Goal: Task Accomplishment & Management: Use online tool/utility

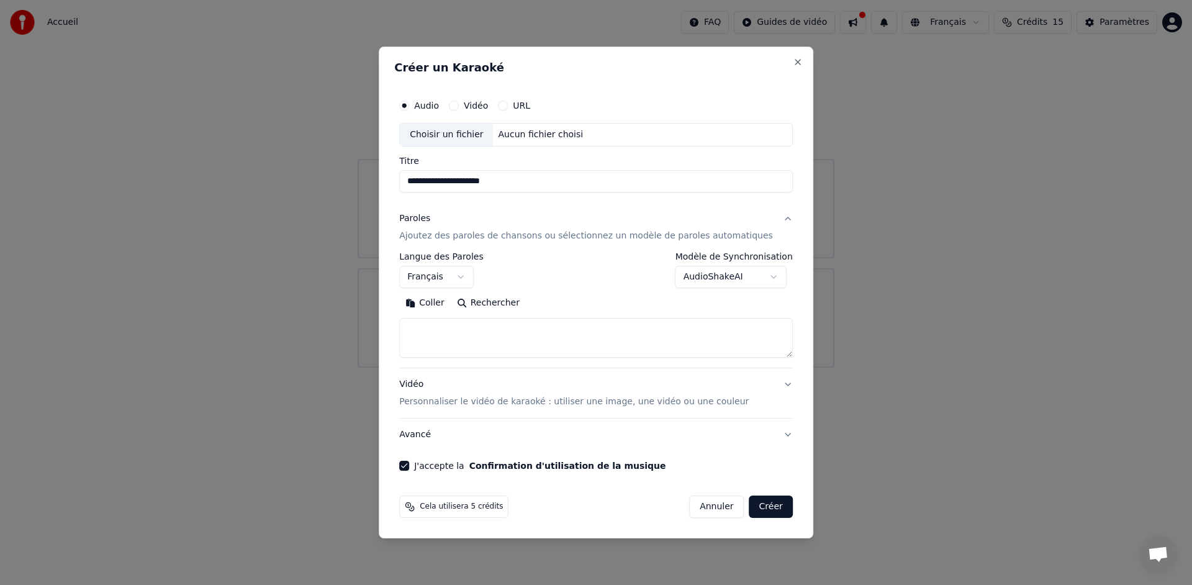
select select "**"
click at [451, 132] on div "Choisir un fichier" at bounding box center [446, 135] width 93 height 22
click at [715, 503] on button "Annuler" at bounding box center [716, 506] width 55 height 22
select select
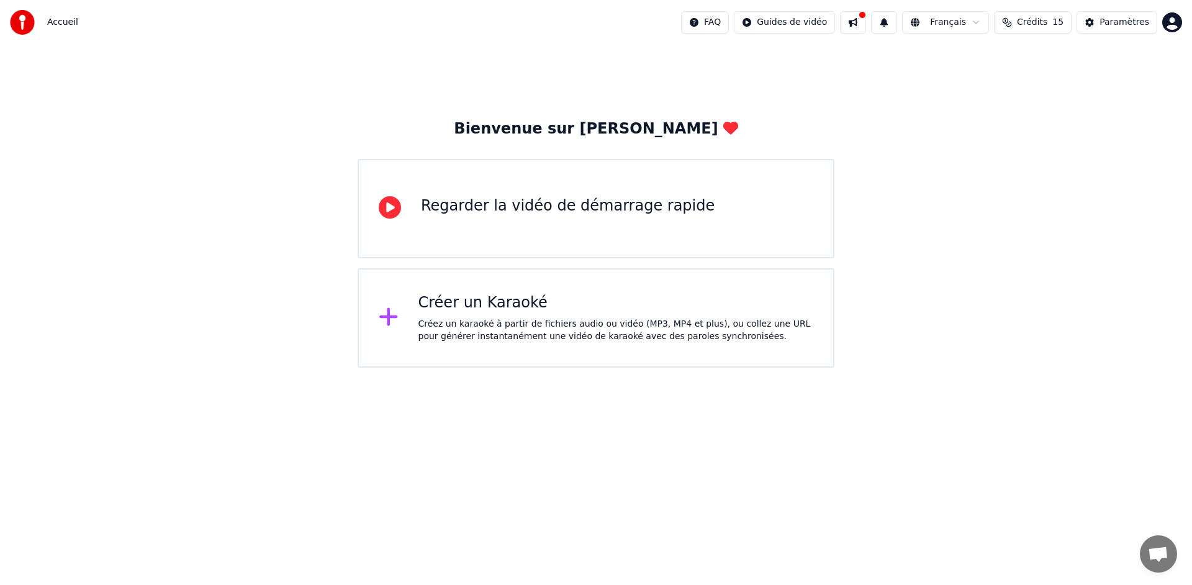
click at [699, 327] on div "Créez un karaoké à partir de fichiers audio ou vidéo (MP3, MP4 et plus), ou col…" at bounding box center [615, 330] width 395 height 25
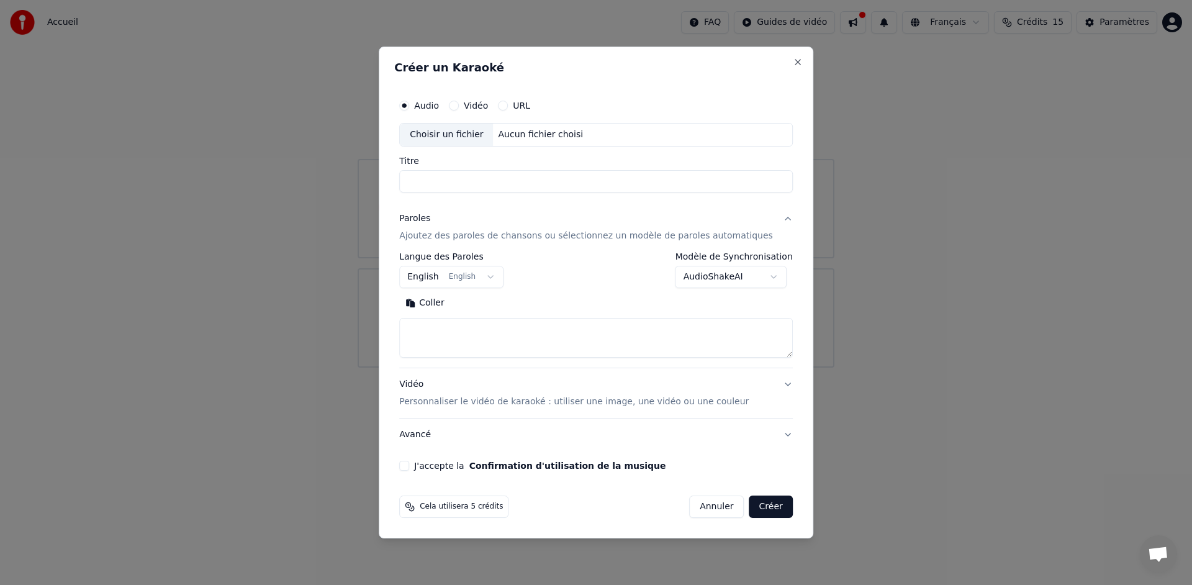
click at [458, 136] on div "Choisir un fichier" at bounding box center [446, 135] width 93 height 22
click at [525, 187] on input "Titre" at bounding box center [596, 181] width 394 height 22
drag, startPoint x: 543, startPoint y: 184, endPoint x: 327, endPoint y: 183, distance: 216.0
click at [327, 183] on body "**********" at bounding box center [596, 184] width 1192 height 368
click at [503, 184] on input "**********" at bounding box center [596, 181] width 394 height 22
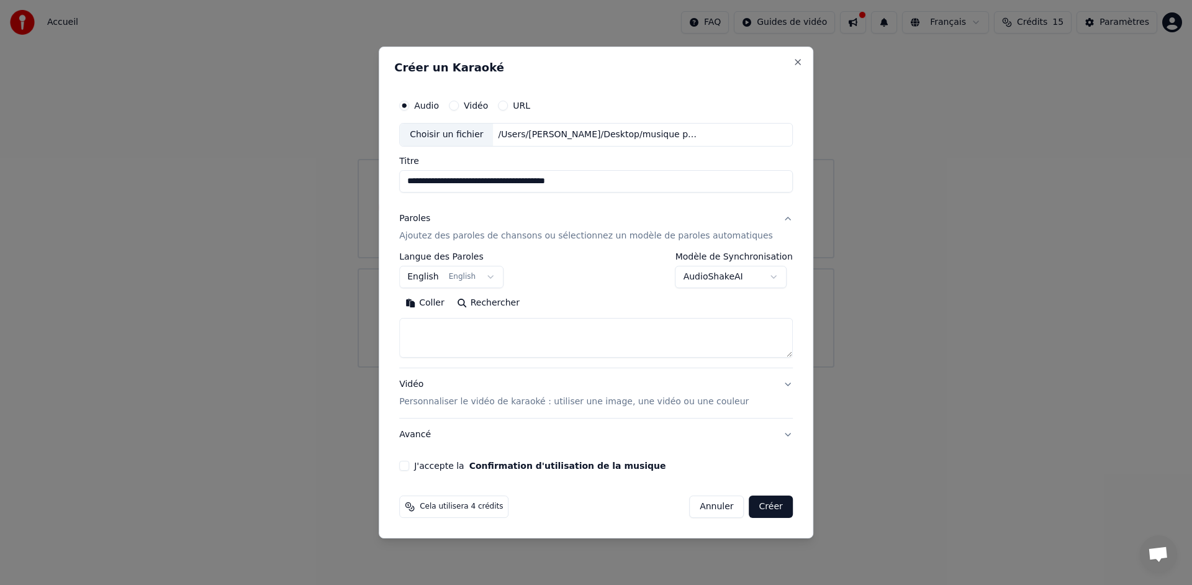
click at [543, 181] on input "**********" at bounding box center [596, 181] width 394 height 22
drag, startPoint x: 512, startPoint y: 183, endPoint x: 361, endPoint y: 176, distance: 151.0
click at [361, 176] on body "**********" at bounding box center [596, 184] width 1192 height 368
type input "**********"
click at [533, 236] on p "Ajoutez des paroles de chansons ou sélectionnez un modèle de paroles automatiqu…" at bounding box center [586, 236] width 374 height 12
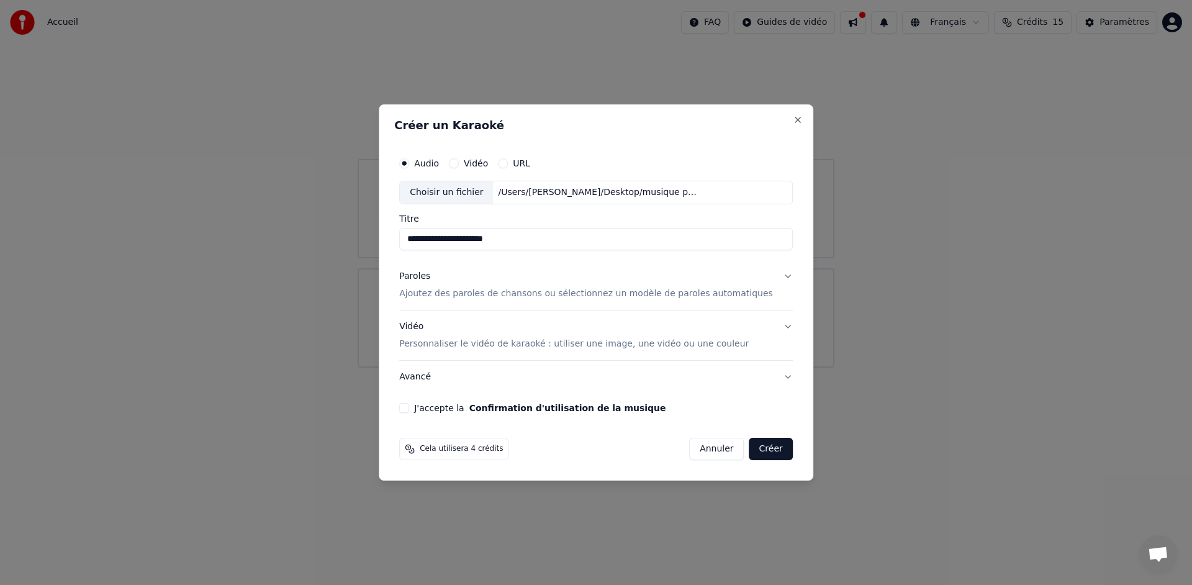
click at [501, 292] on p "Ajoutez des paroles de chansons ou sélectionnez un modèle de paroles automatiqu…" at bounding box center [586, 293] width 374 height 12
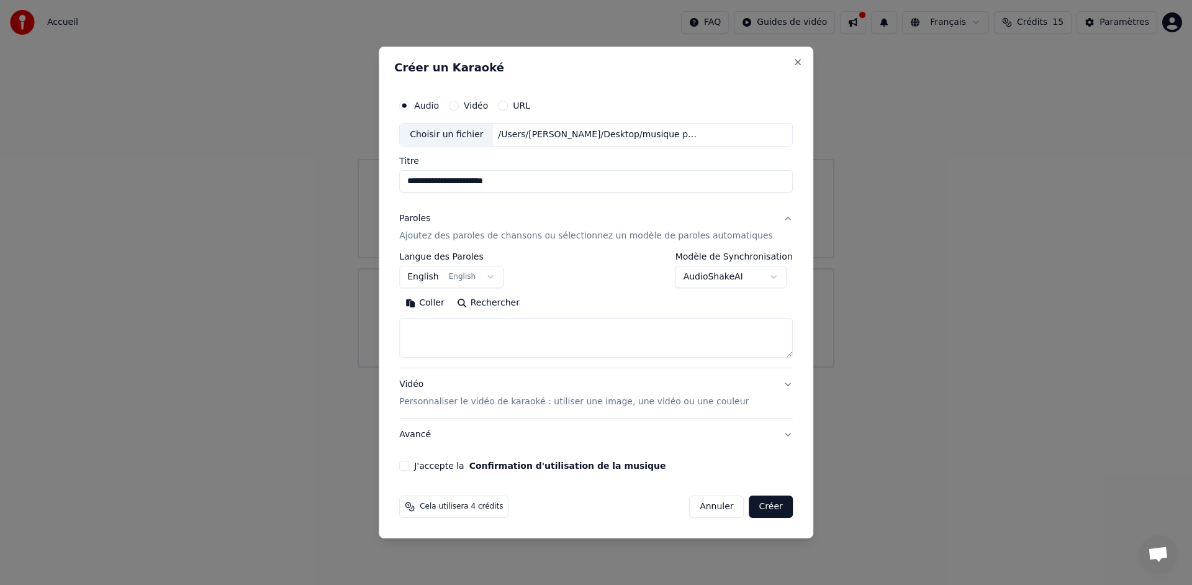
click at [496, 279] on button "English English" at bounding box center [451, 277] width 104 height 22
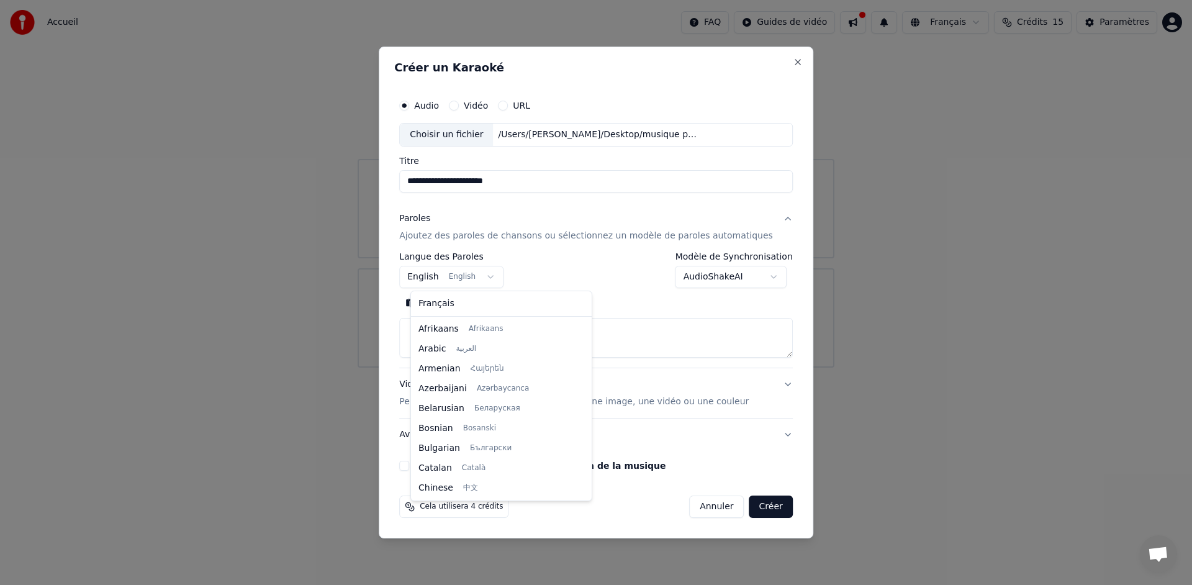
scroll to position [99, 0]
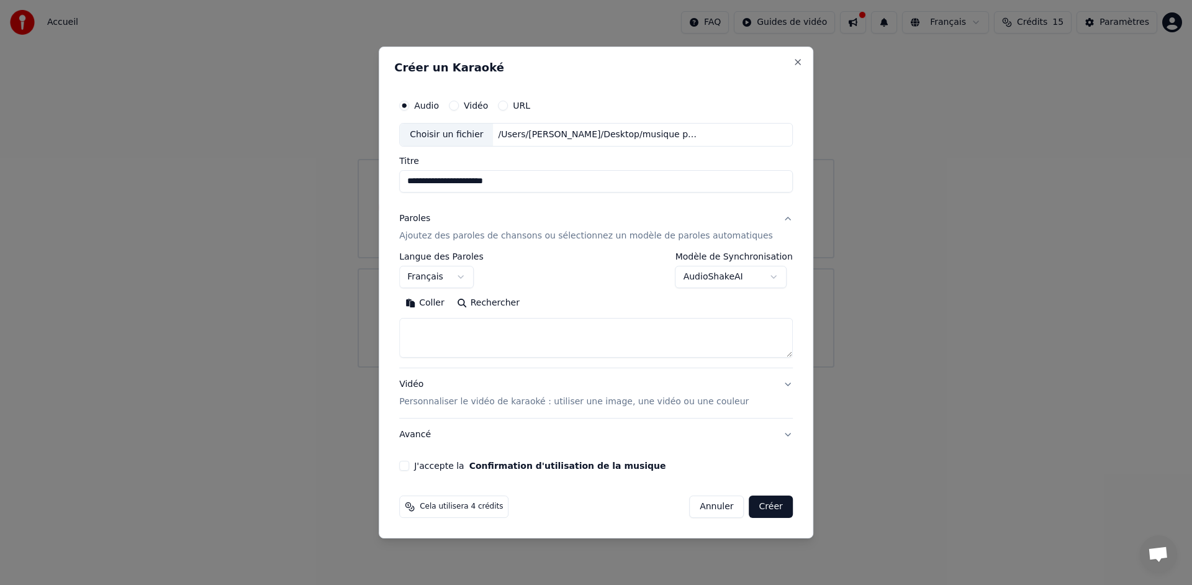
click at [499, 333] on textarea at bounding box center [596, 338] width 394 height 40
click at [448, 308] on button "Coller" at bounding box center [425, 303] width 52 height 20
select select "**"
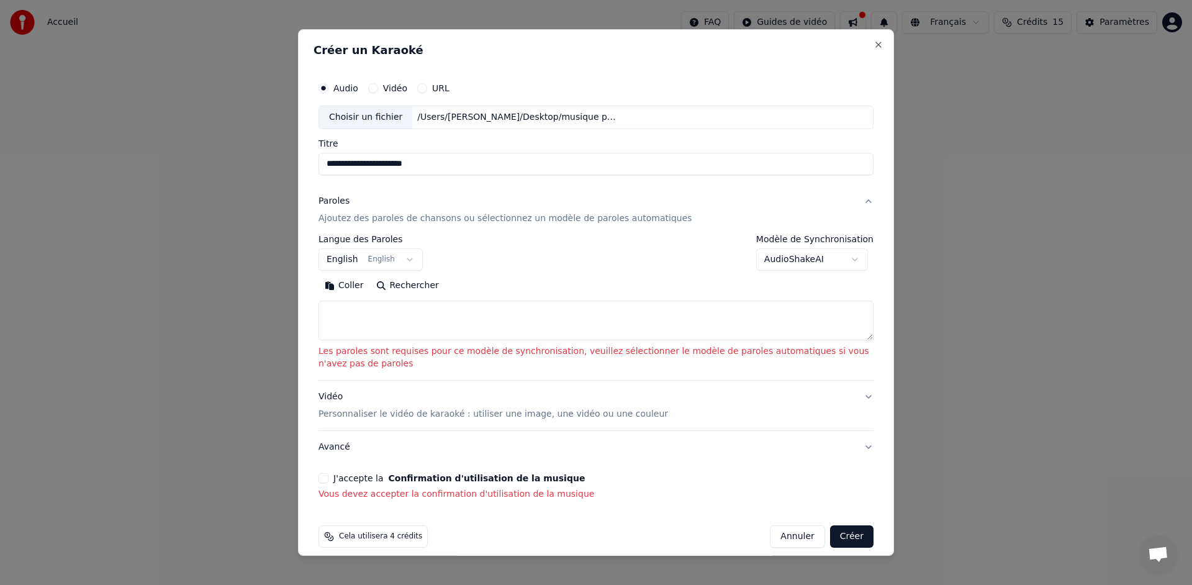
click at [365, 317] on textarea at bounding box center [595, 320] width 555 height 40
click at [346, 289] on button "Coller" at bounding box center [344, 286] width 52 height 20
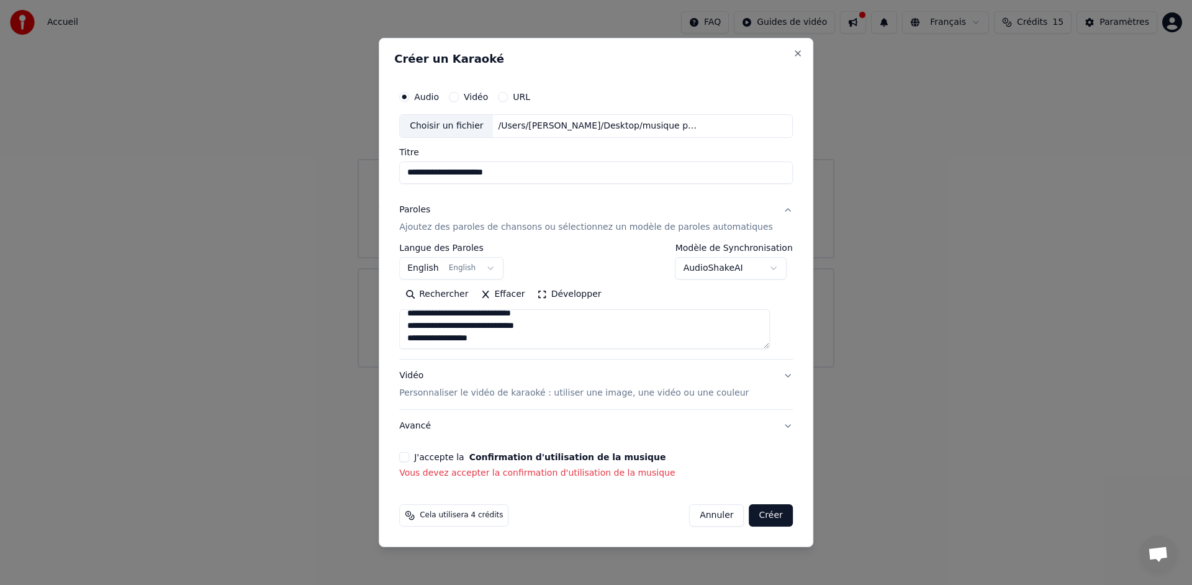
scroll to position [158, 0]
click at [514, 338] on textarea "**********" at bounding box center [584, 329] width 371 height 40
paste textarea "**********"
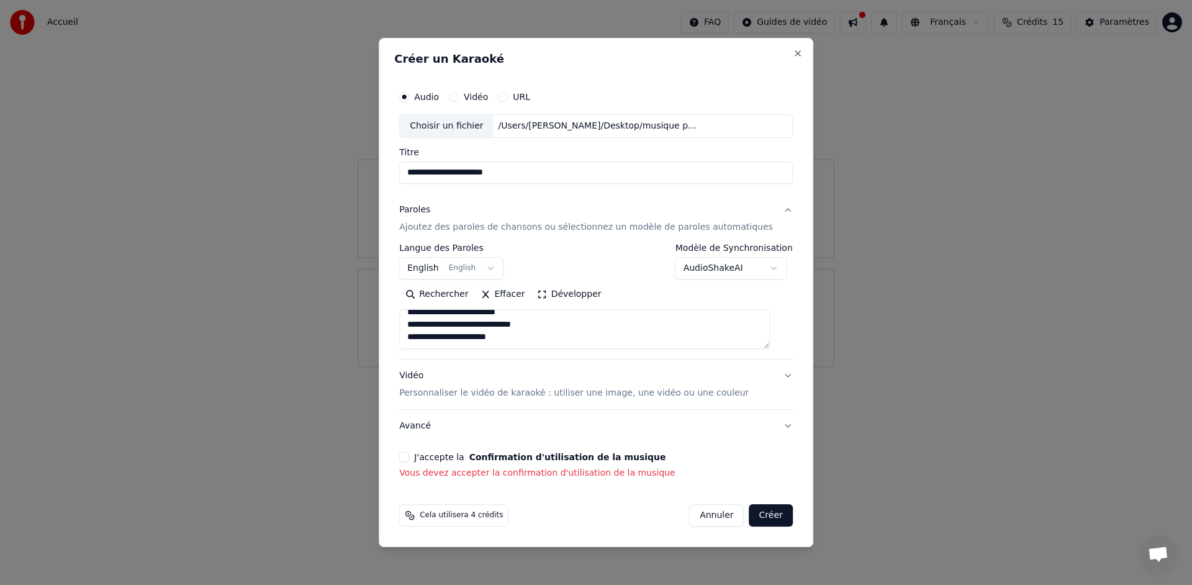
paste textarea "**********"
click at [476, 340] on textarea at bounding box center [584, 329] width 371 height 40
type textarea "**********"
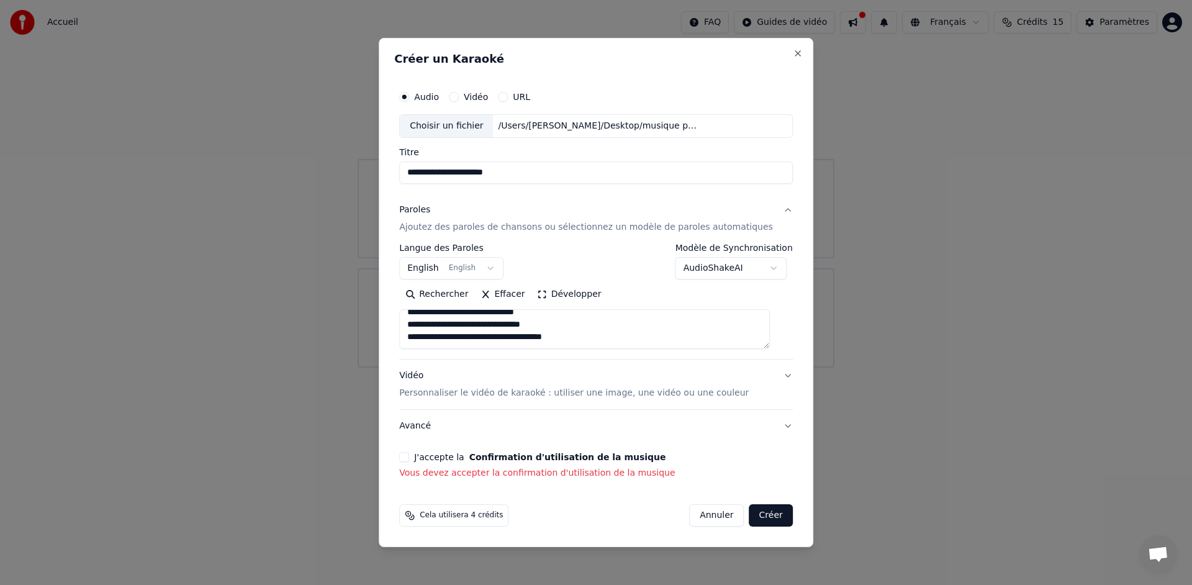
click at [409, 461] on button "J'accepte la Confirmation d'utilisation de la musique" at bounding box center [404, 457] width 10 height 10
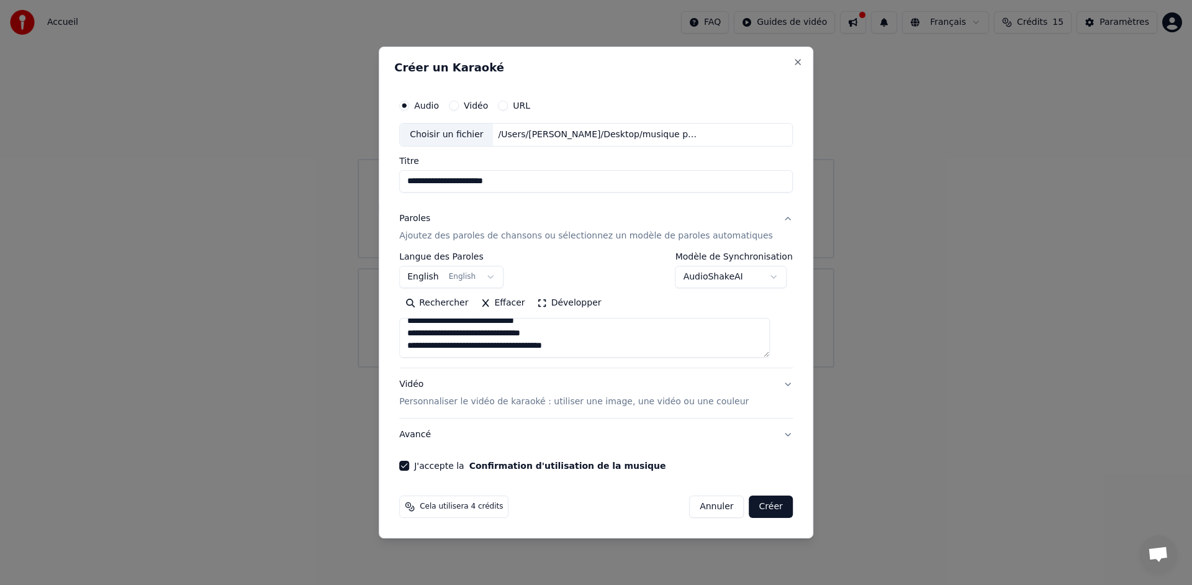
click at [764, 511] on button "Créer" at bounding box center [770, 506] width 43 height 22
select select "**"
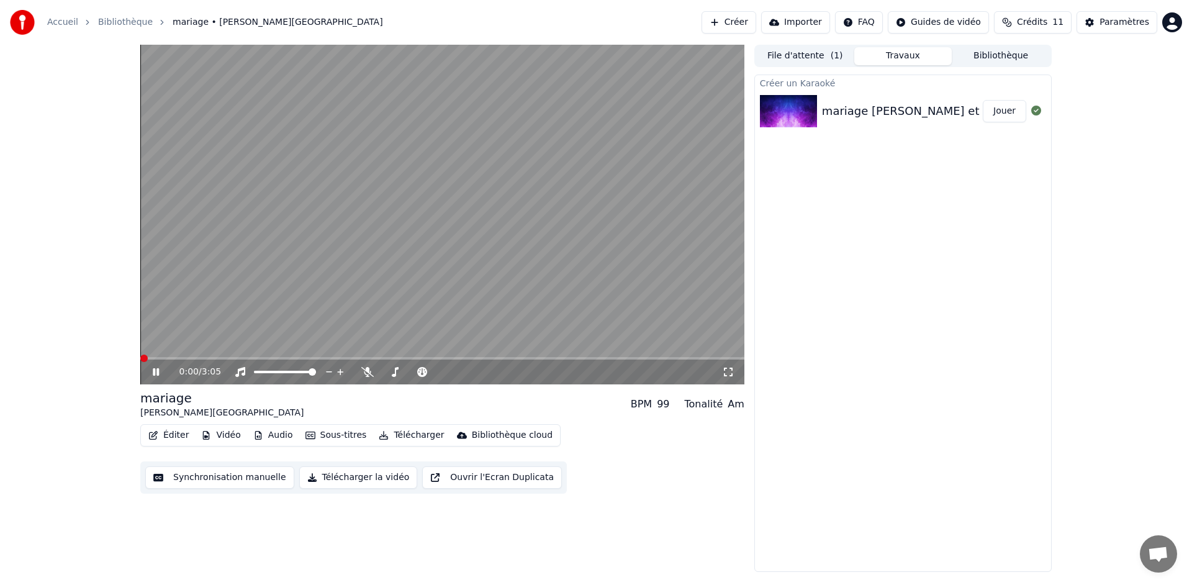
click at [140, 359] on span at bounding box center [143, 357] width 7 height 7
click at [382, 256] on video at bounding box center [442, 215] width 604 height 340
click at [232, 477] on button "Synchronisation manuelle" at bounding box center [219, 477] width 149 height 22
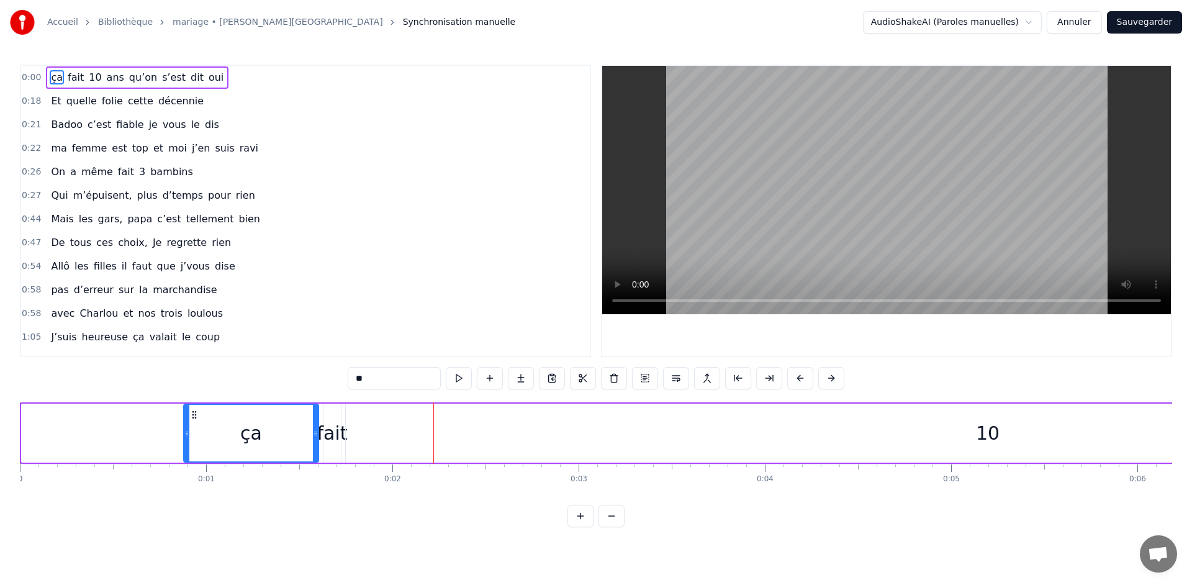
drag, startPoint x: 23, startPoint y: 433, endPoint x: 185, endPoint y: 433, distance: 162.0
click at [185, 433] on icon at bounding box center [186, 433] width 5 height 10
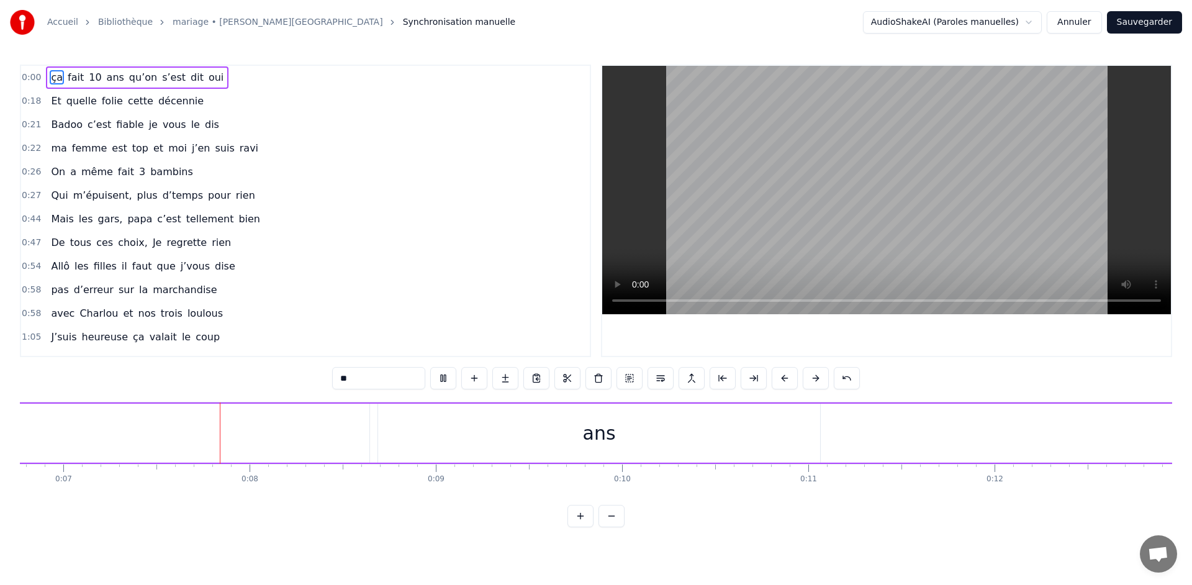
scroll to position [0, 1263]
drag, startPoint x: 186, startPoint y: 445, endPoint x: 277, endPoint y: 446, distance: 90.6
type input "**"
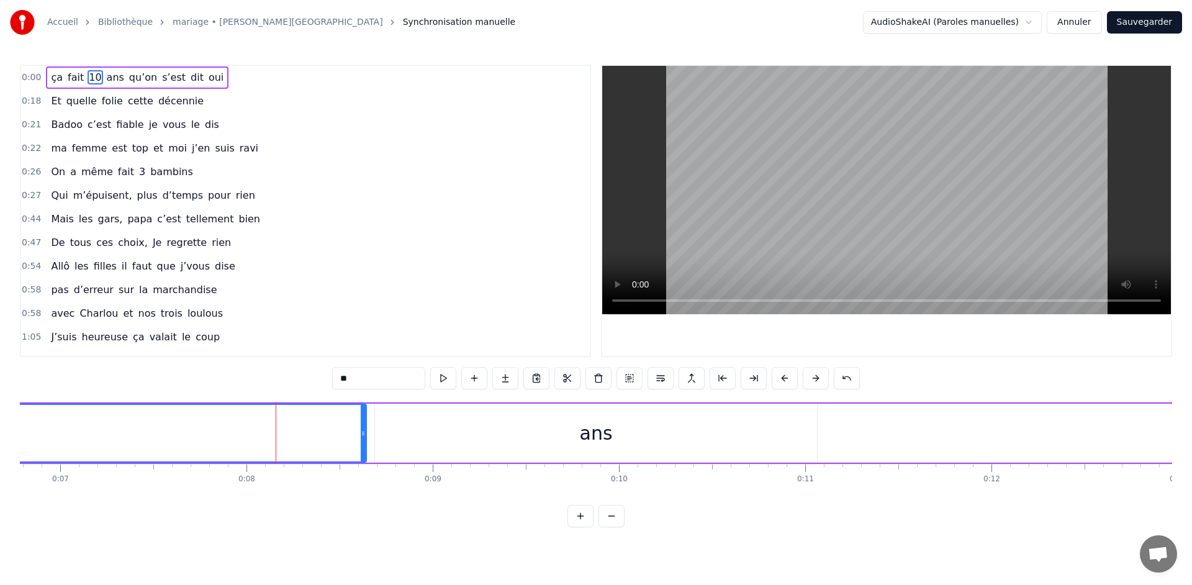
click at [608, 527] on button at bounding box center [611, 516] width 26 height 22
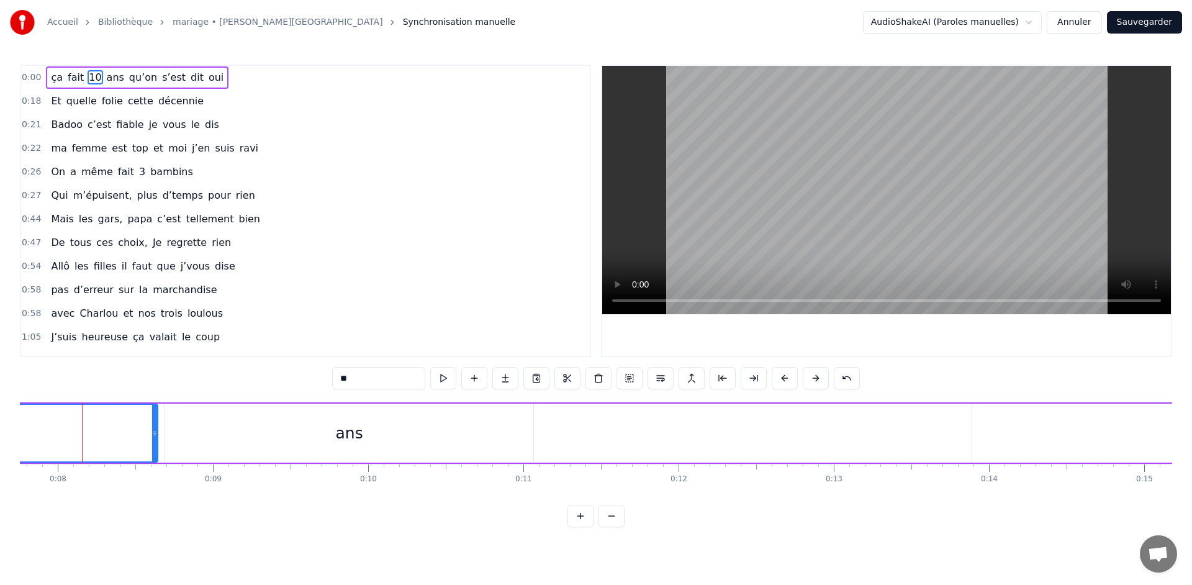
click at [608, 527] on button at bounding box center [611, 516] width 26 height 22
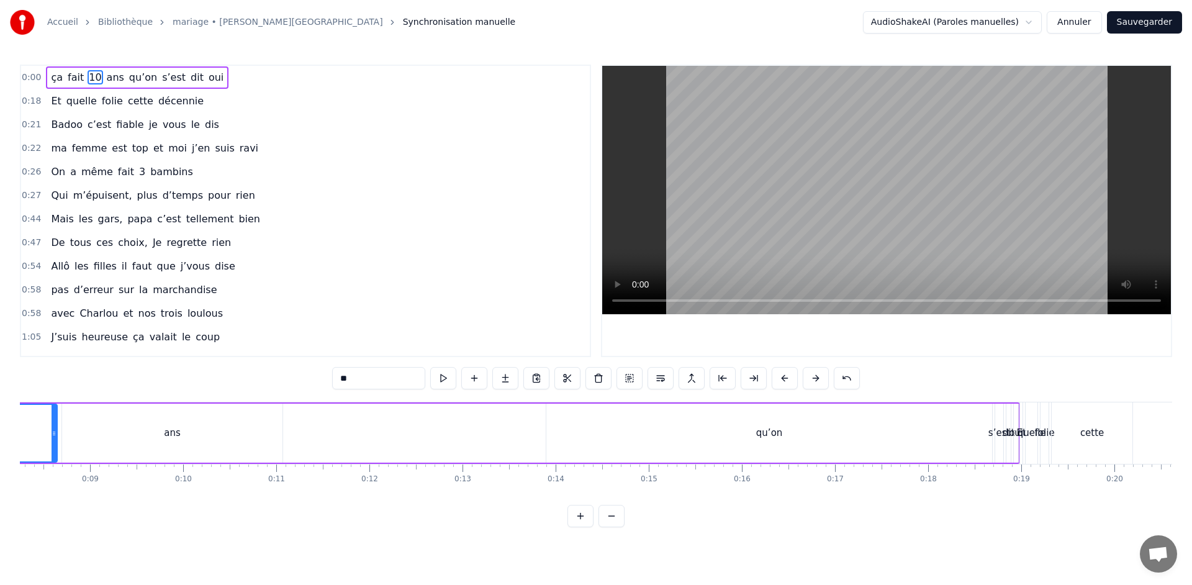
scroll to position [0, 698]
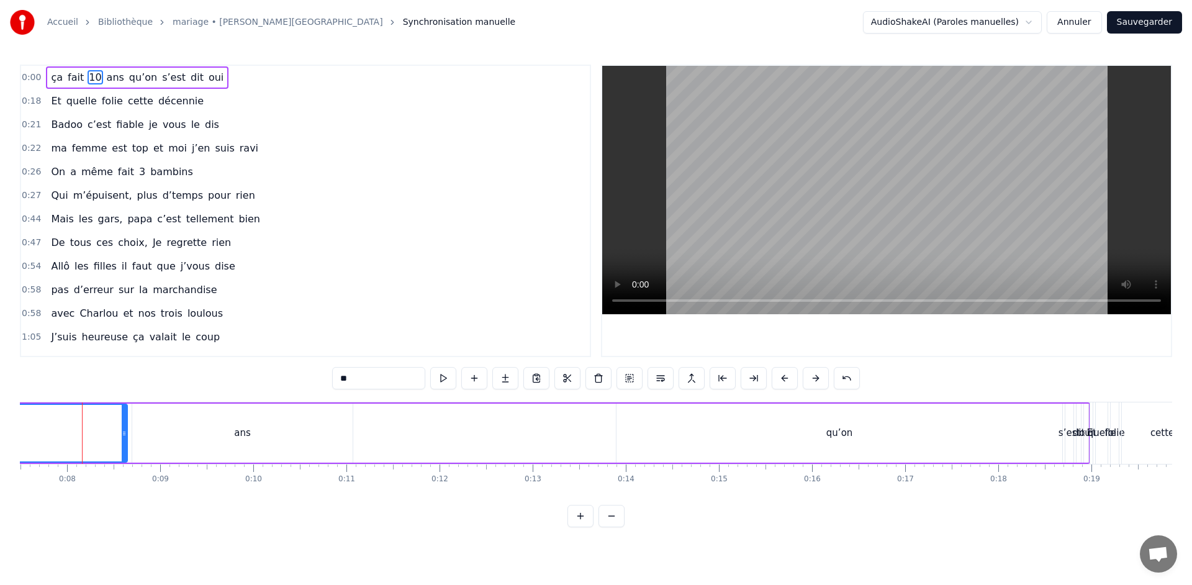
click at [608, 527] on button at bounding box center [611, 516] width 26 height 22
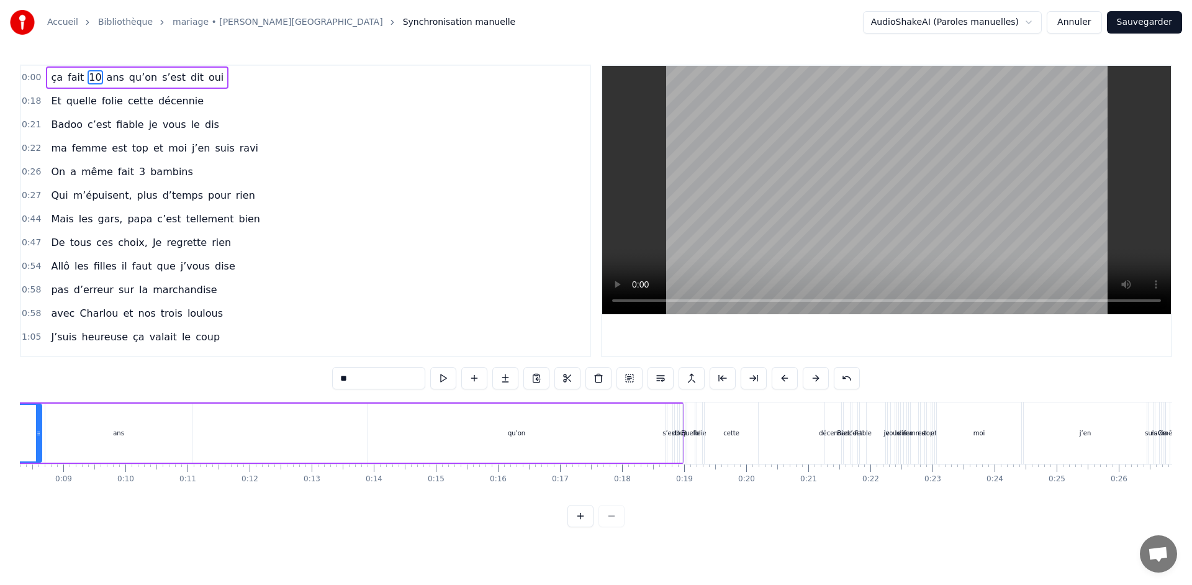
scroll to position [0, 445]
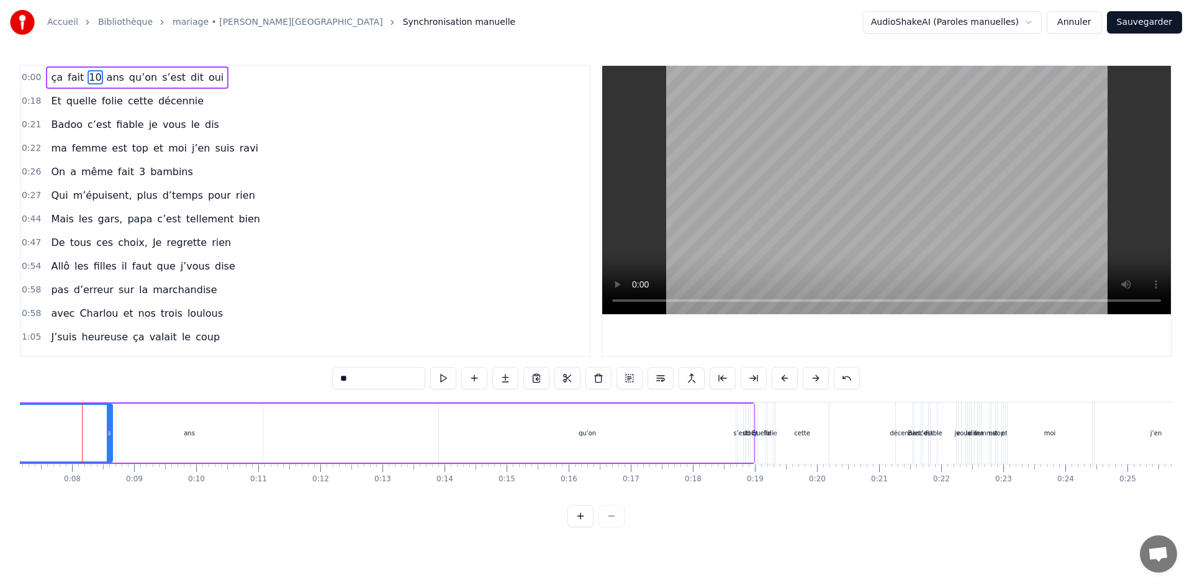
click at [582, 527] on button at bounding box center [580, 516] width 26 height 22
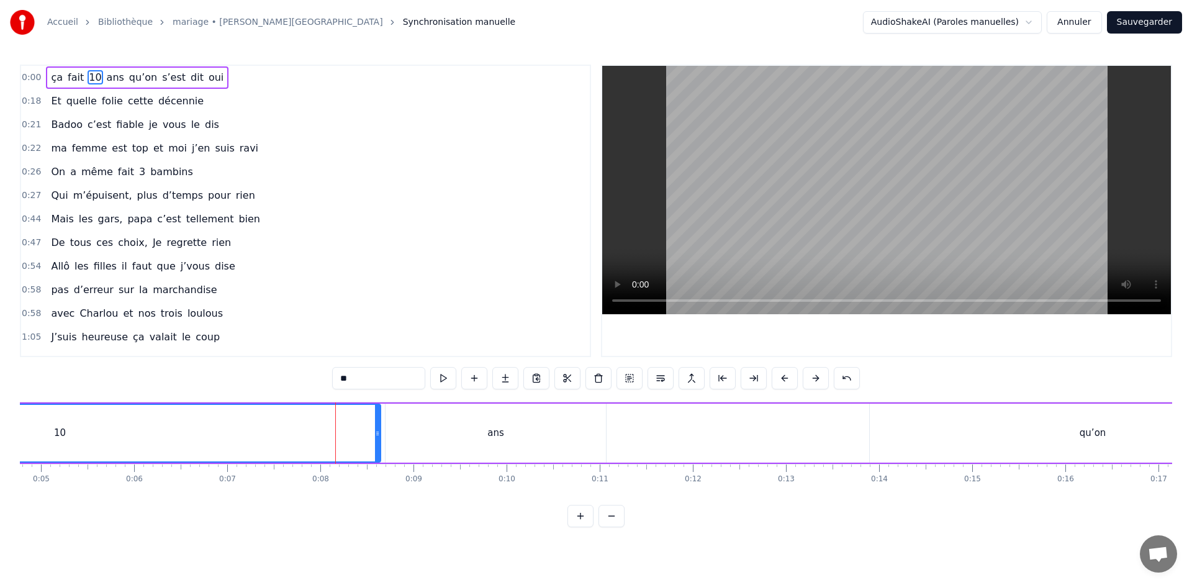
click at [582, 527] on button at bounding box center [580, 516] width 26 height 22
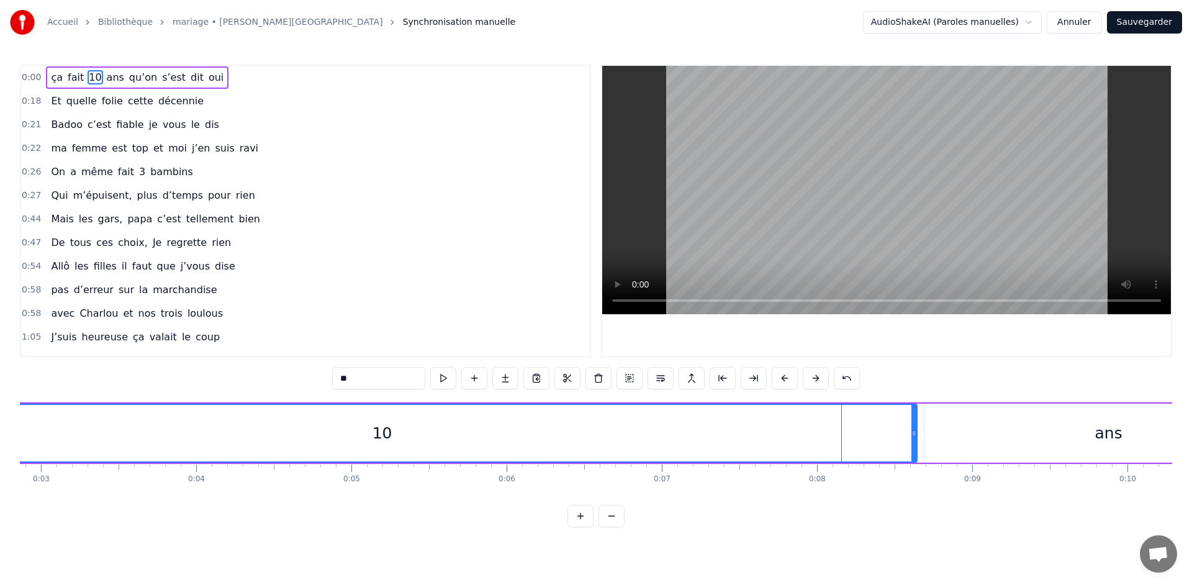
click at [582, 527] on button at bounding box center [580, 516] width 26 height 22
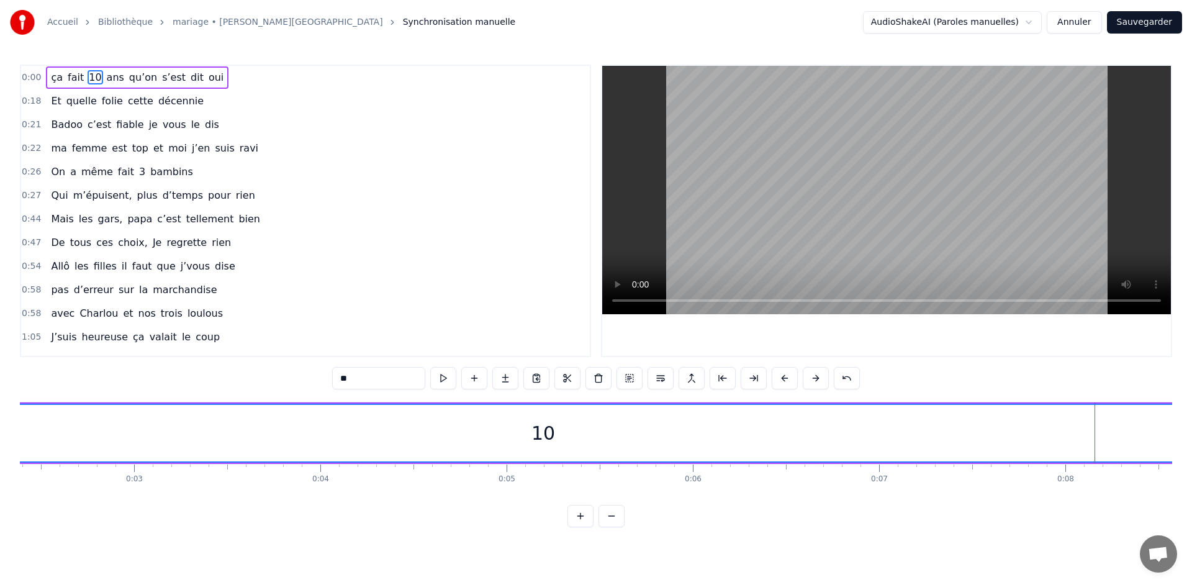
click at [605, 527] on button at bounding box center [611, 516] width 26 height 22
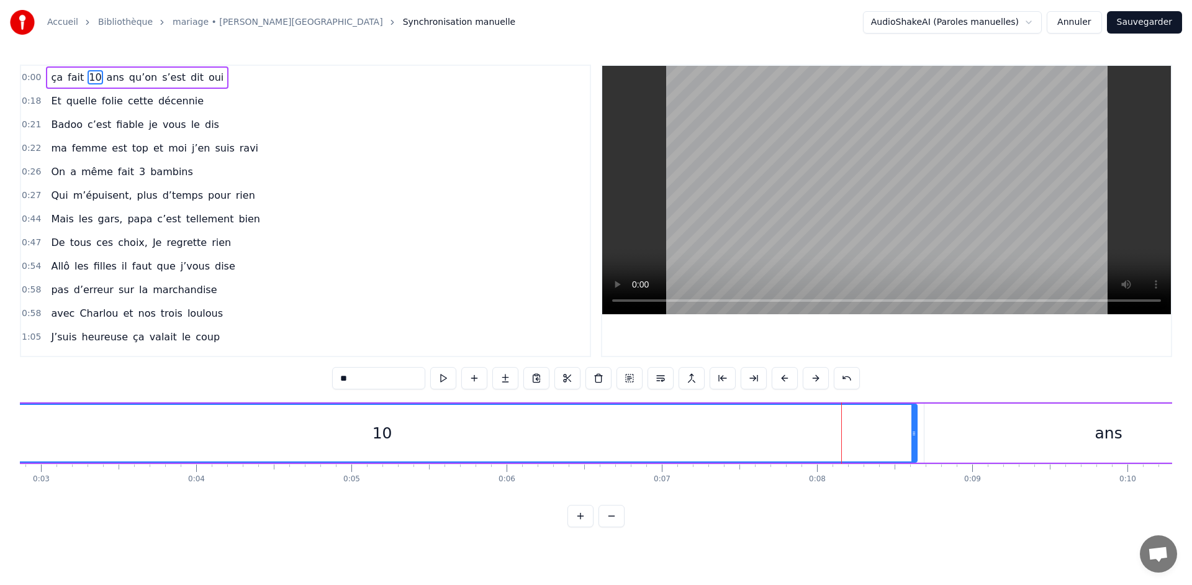
click at [605, 527] on button at bounding box center [611, 516] width 26 height 22
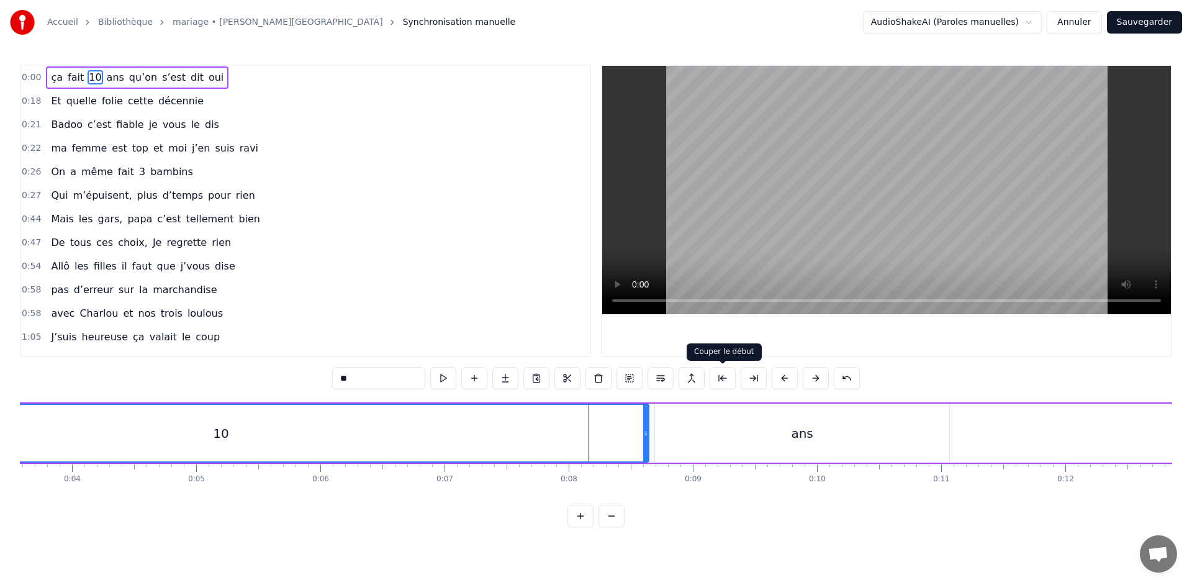
click at [726, 379] on button at bounding box center [723, 378] width 26 height 22
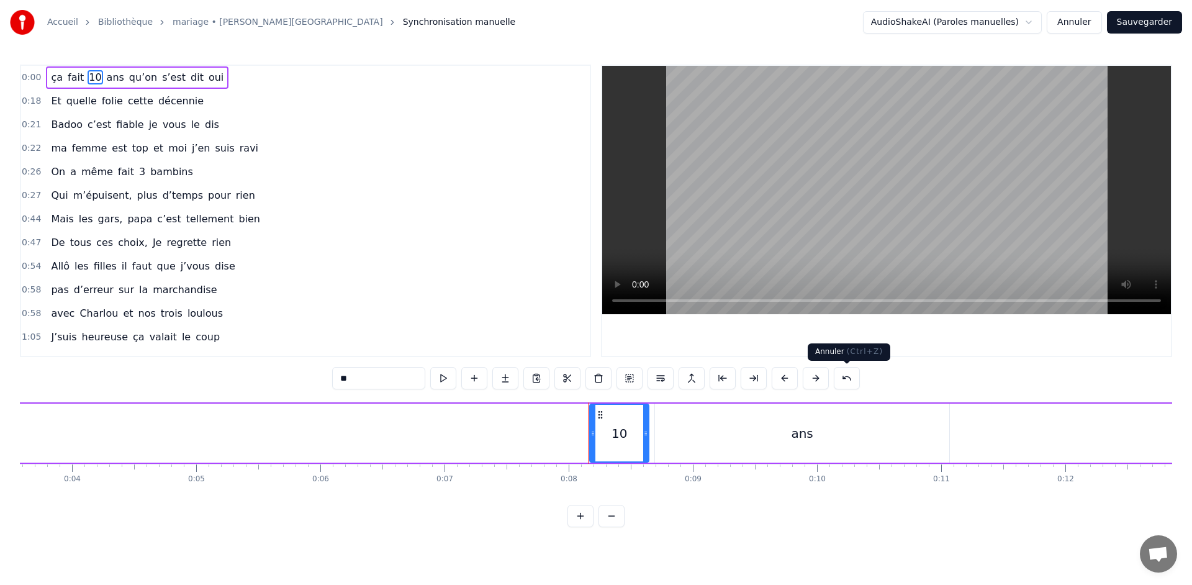
click at [852, 374] on button at bounding box center [847, 378] width 26 height 22
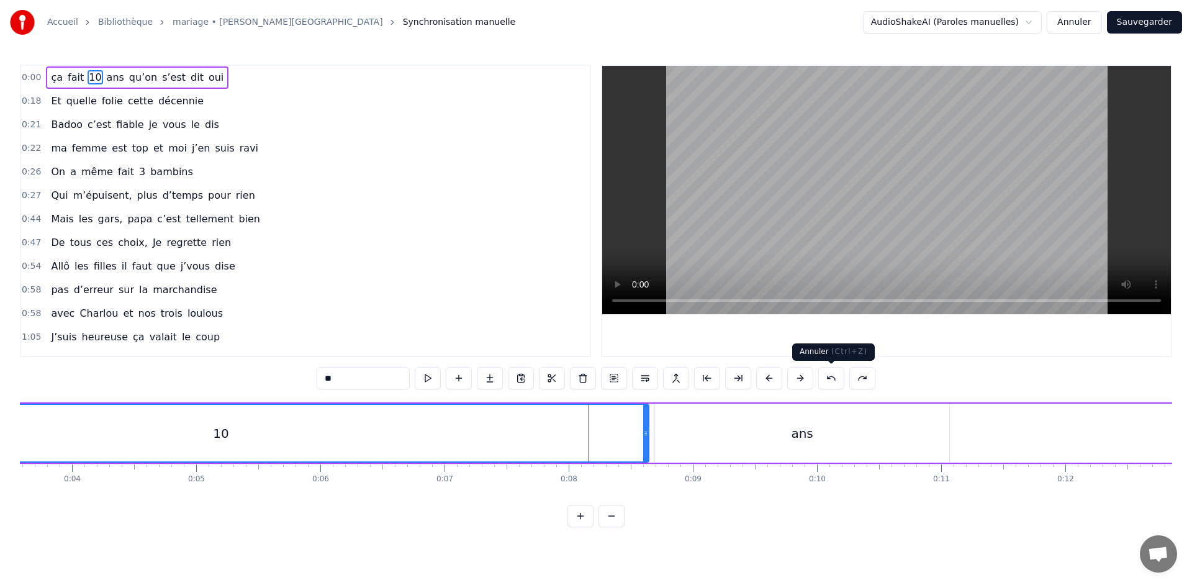
click at [837, 381] on button at bounding box center [831, 378] width 26 height 22
click at [837, 380] on button at bounding box center [847, 378] width 26 height 22
click at [837, 380] on button at bounding box center [831, 378] width 26 height 22
click at [783, 380] on button at bounding box center [785, 378] width 26 height 22
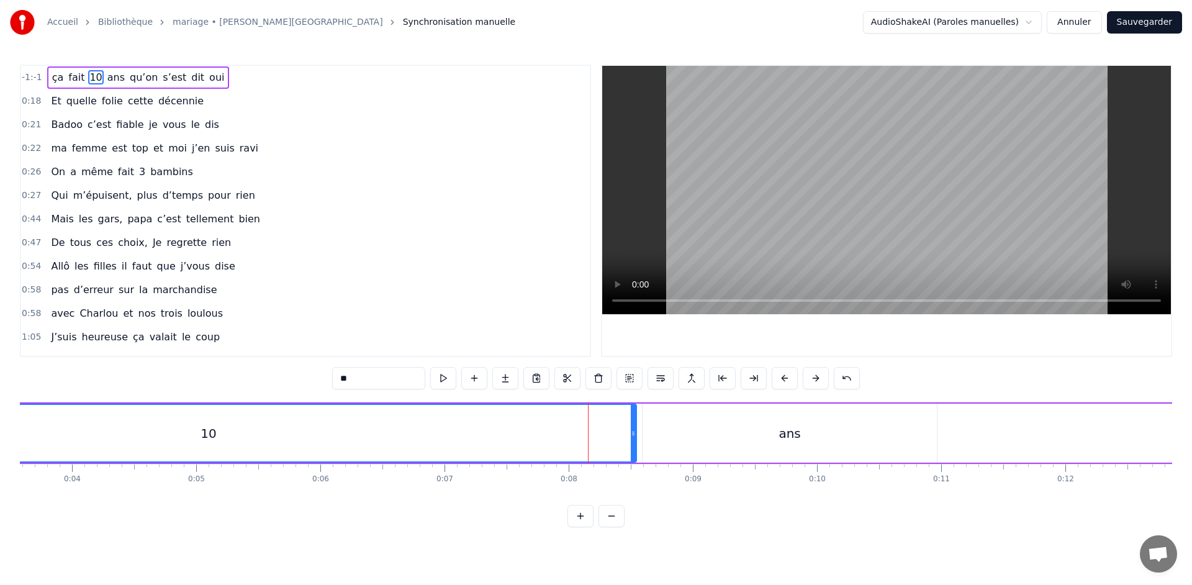
click at [783, 380] on button at bounding box center [785, 378] width 26 height 22
drag, startPoint x: 580, startPoint y: 463, endPoint x: 638, endPoint y: 463, distance: 57.7
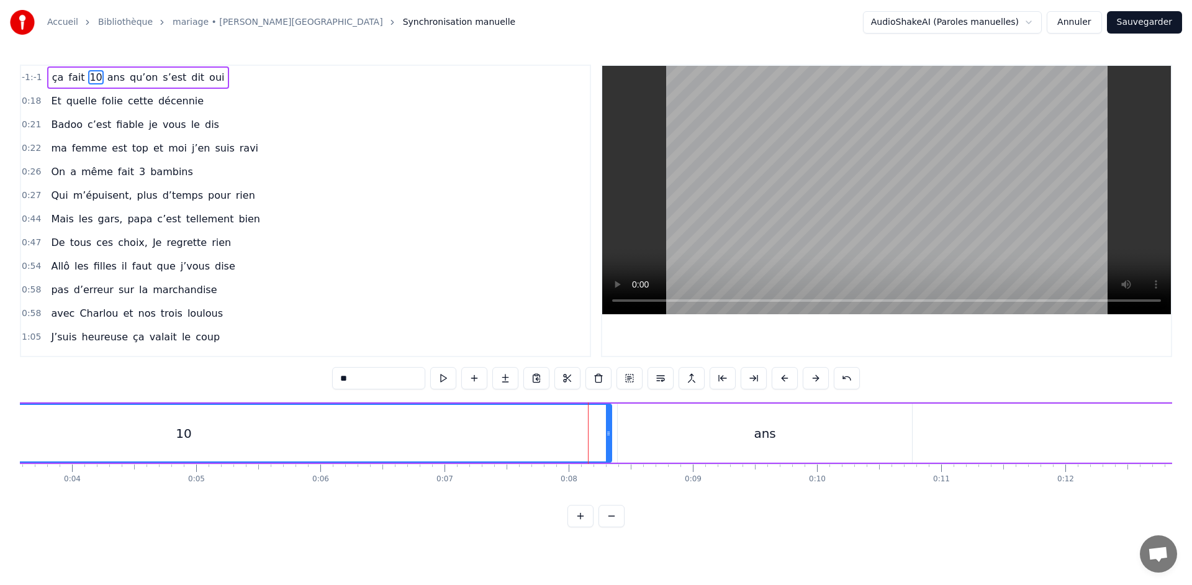
click at [638, 463] on div "ça fait 10 ans qu’on s’est dit oui" at bounding box center [716, 432] width 2357 height 61
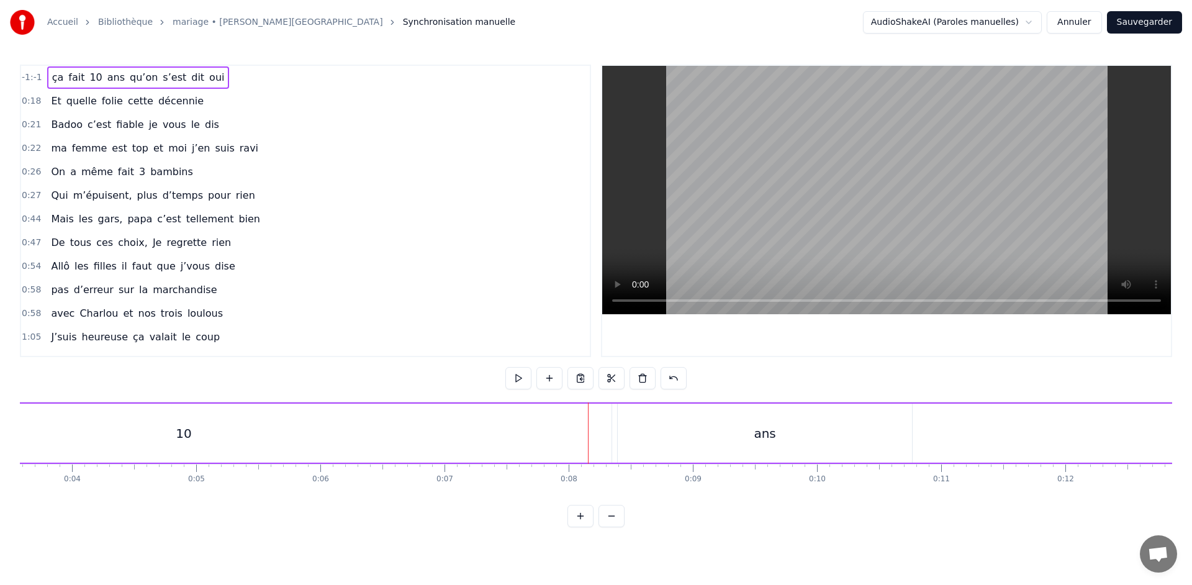
click at [29, 76] on span "-1:-1" at bounding box center [32, 77] width 20 height 12
drag, startPoint x: 19, startPoint y: 428, endPoint x: 76, endPoint y: 427, distance: 57.7
click at [76, 427] on div "Accueil Bibliothèque mariage • Anais • Charly Synchronisation manuelle AudioSha…" at bounding box center [596, 263] width 1192 height 527
click at [518, 379] on button at bounding box center [518, 378] width 26 height 22
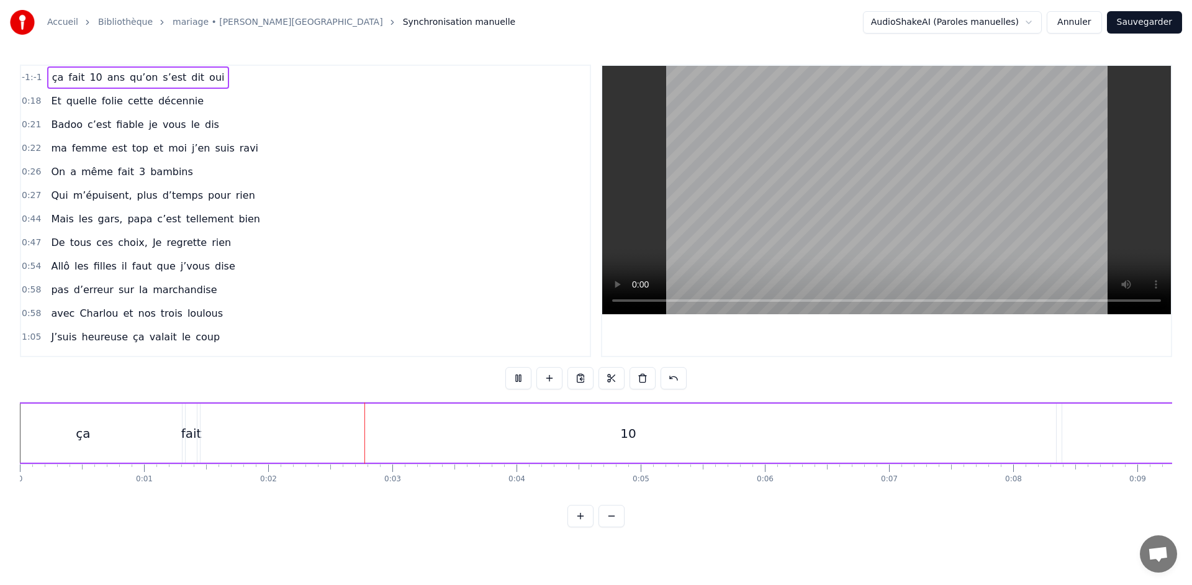
click at [518, 379] on button at bounding box center [518, 378] width 26 height 22
click at [757, 251] on video at bounding box center [886, 190] width 569 height 248
click at [25, 76] on span "-1:-1" at bounding box center [32, 77] width 20 height 12
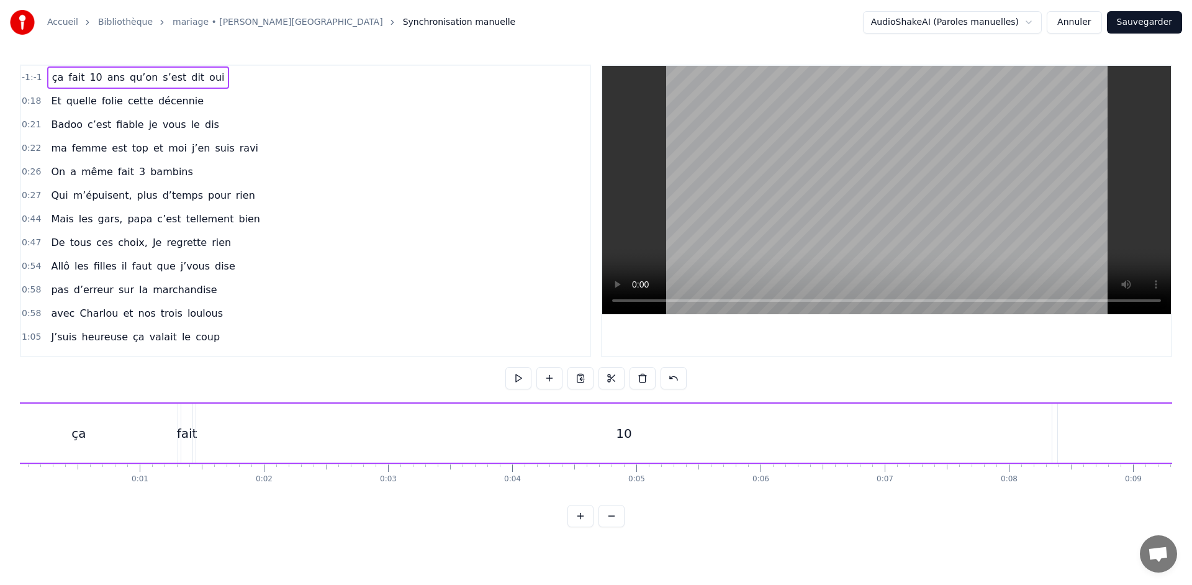
scroll to position [0, 0]
click at [1012, 475] on div "0:08" at bounding box center [1013, 479] width 17 height 10
click at [1013, 465] on div "0:08" at bounding box center [1013, 467] width 1 height 7
click at [1012, 451] on div "10" at bounding box center [628, 433] width 855 height 59
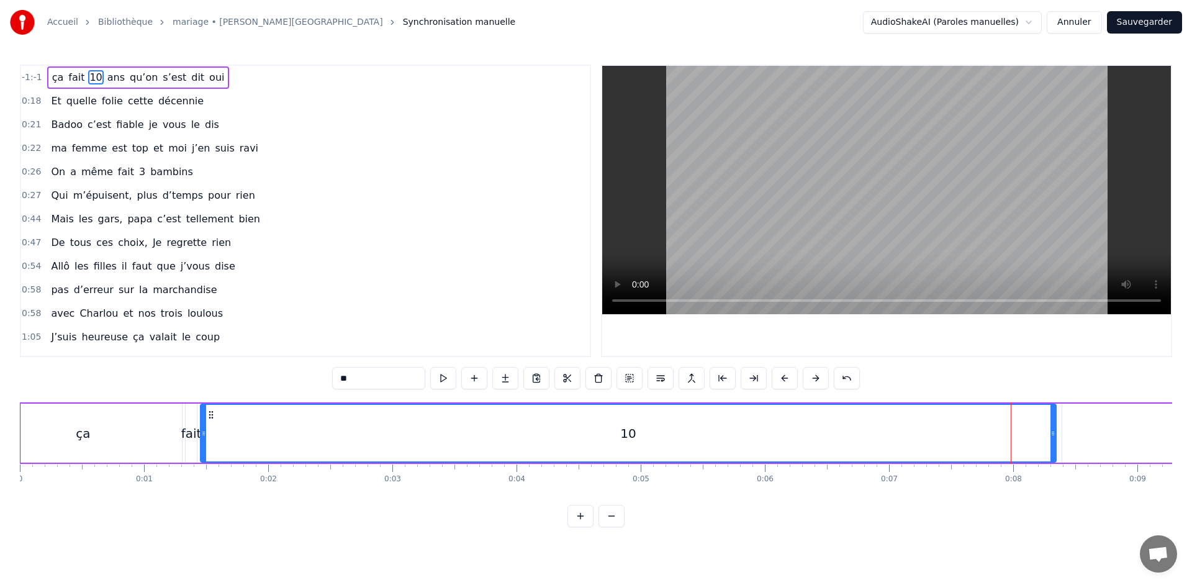
drag, startPoint x: 313, startPoint y: 454, endPoint x: 775, endPoint y: 438, distance: 462.8
click at [775, 438] on div "10" at bounding box center [628, 433] width 854 height 56
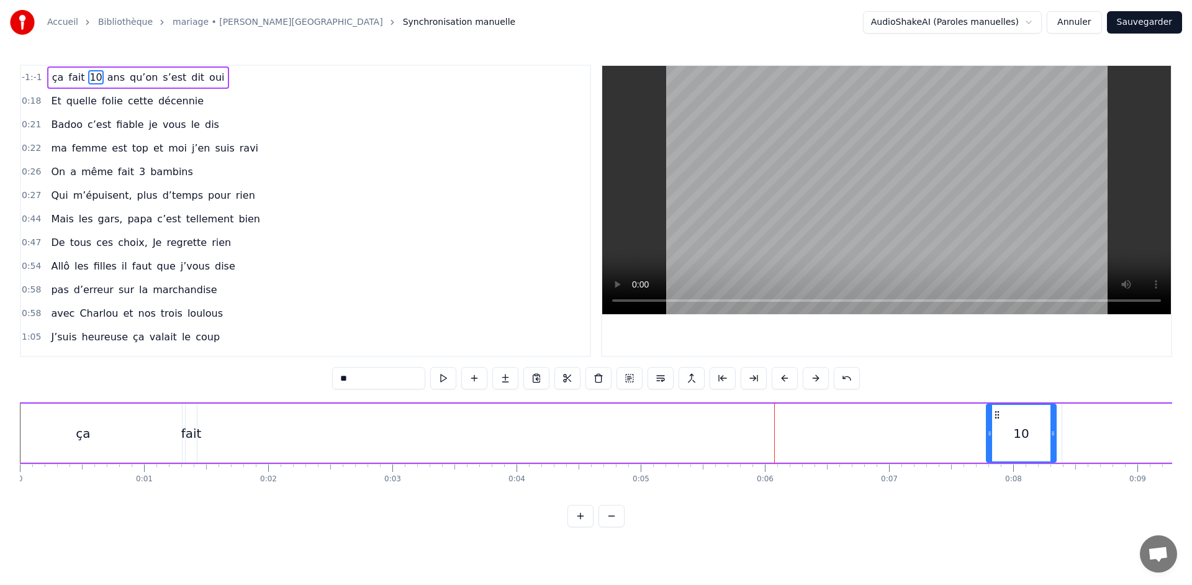
drag, startPoint x: 205, startPoint y: 429, endPoint x: 993, endPoint y: 408, distance: 788.1
click at [992, 408] on div at bounding box center [989, 433] width 5 height 56
drag, startPoint x: 188, startPoint y: 439, endPoint x: 733, endPoint y: 432, distance: 544.5
click at [731, 432] on div "ça fait 10 ans qu’on s’est dit oui" at bounding box center [1161, 432] width 2357 height 61
click at [56, 427] on div "ça" at bounding box center [82, 433] width 197 height 59
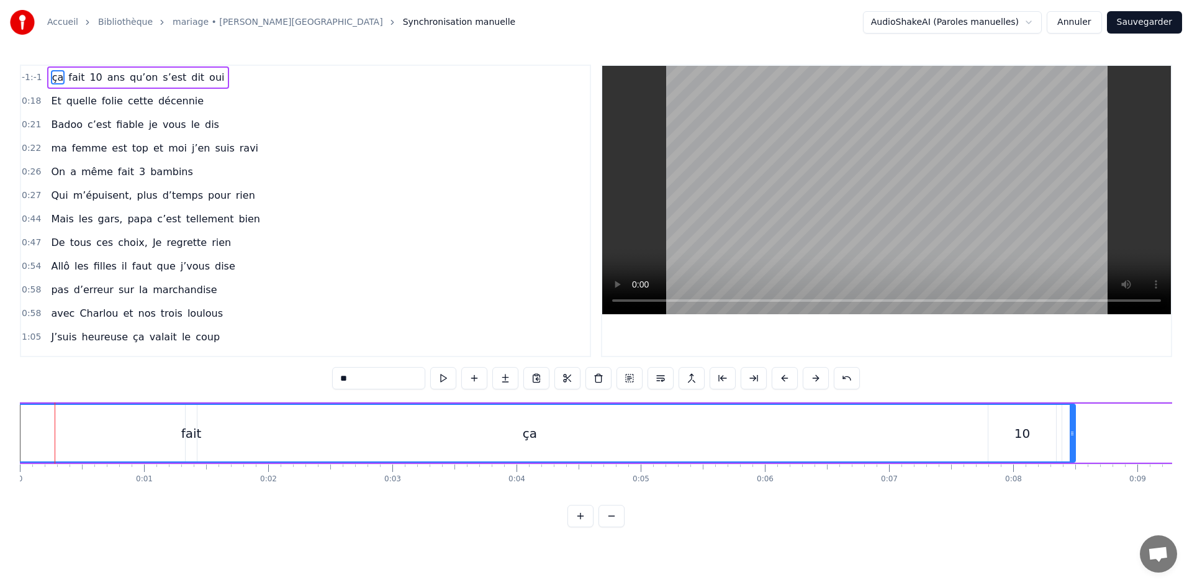
drag, startPoint x: 178, startPoint y: 444, endPoint x: 1072, endPoint y: 420, distance: 893.7
click at [1072, 420] on div at bounding box center [1072, 433] width 5 height 56
click at [34, 442] on div "ça" at bounding box center [530, 433] width 1090 height 56
drag, startPoint x: 19, startPoint y: 442, endPoint x: 61, endPoint y: 441, distance: 42.8
click at [60, 441] on div "Accueil Bibliothèque mariage • Anais • Charly Synchronisation manuelle AudioSha…" at bounding box center [596, 263] width 1192 height 527
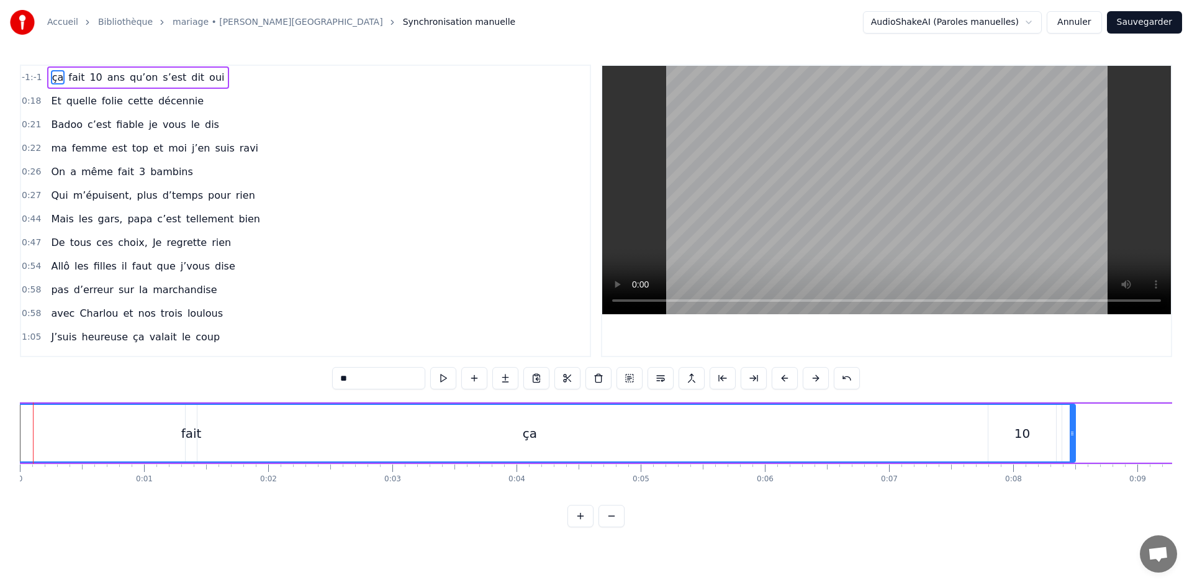
drag, startPoint x: 79, startPoint y: 442, endPoint x: 297, endPoint y: 441, distance: 217.9
click at [297, 441] on div "ça" at bounding box center [530, 433] width 1090 height 56
click at [324, 428] on div "ça" at bounding box center [530, 433] width 1090 height 56
click at [660, 438] on div "ça" at bounding box center [530, 433] width 1090 height 56
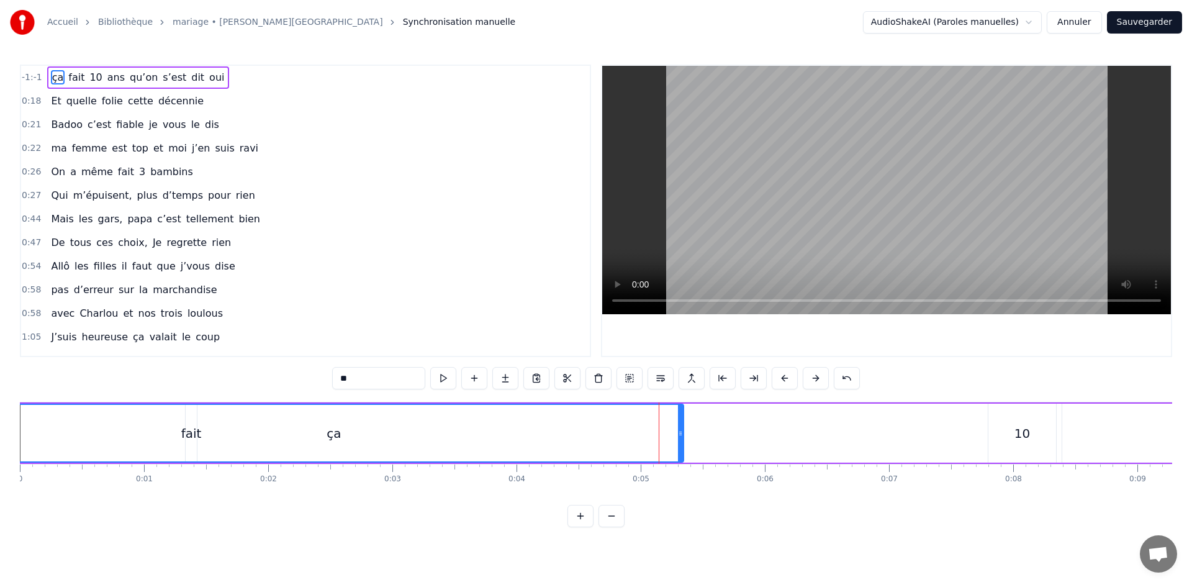
drag, startPoint x: 1073, startPoint y: 434, endPoint x: 675, endPoint y: 448, distance: 398.2
click at [681, 448] on div at bounding box center [680, 433] width 5 height 56
click at [56, 81] on span "ça" at bounding box center [58, 77] width 14 height 14
drag, startPoint x: 56, startPoint y: 81, endPoint x: 1014, endPoint y: 446, distance: 1025.1
click at [1014, 446] on div "-1:-1 ça fait 10 ans qu’on s’est dit oui 0:18 Et quelle folie cette décennie 0:…" at bounding box center [596, 296] width 1152 height 463
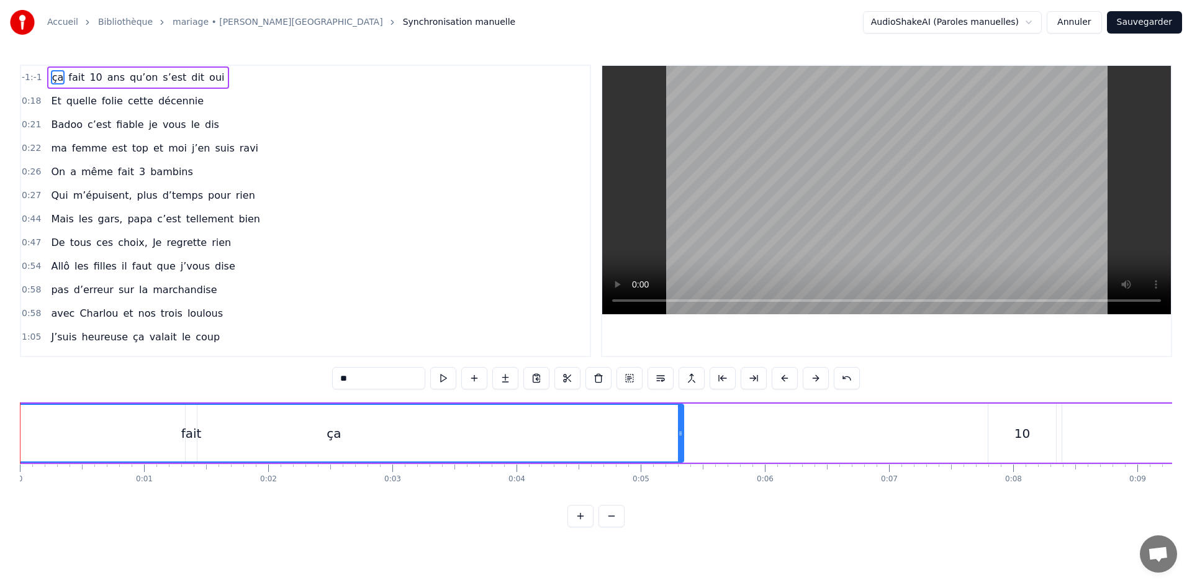
drag, startPoint x: 988, startPoint y: 454, endPoint x: 1096, endPoint y: 451, distance: 108.1
click at [1096, 451] on div "ça fait 10 ans qu’on s’est dit oui" at bounding box center [1161, 432] width 2357 height 61
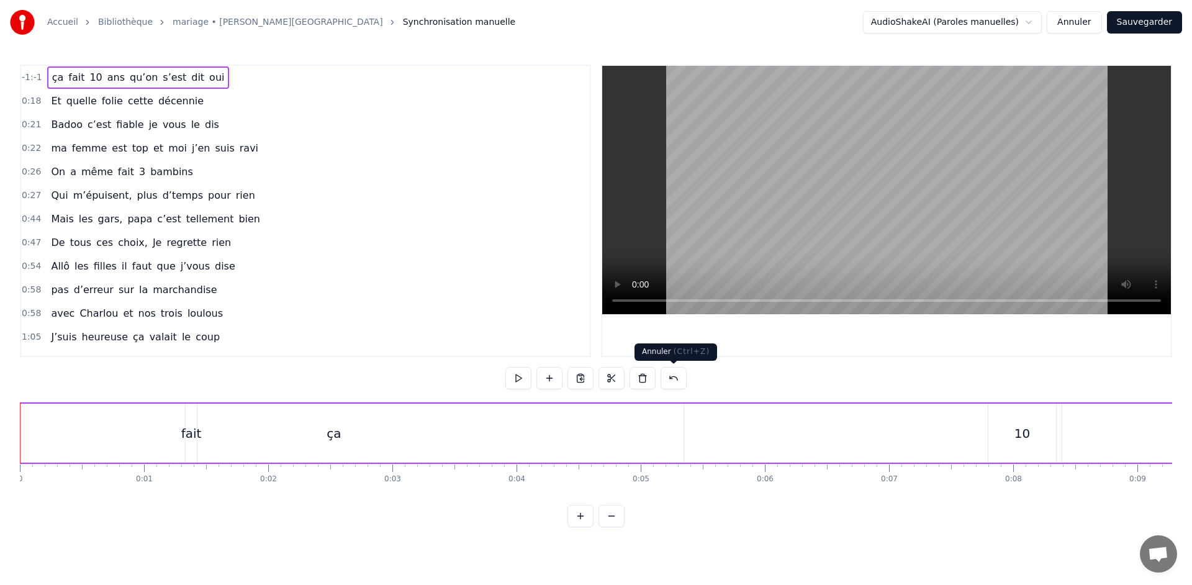
click at [671, 376] on button at bounding box center [674, 378] width 26 height 22
click at [665, 376] on button at bounding box center [658, 378] width 26 height 22
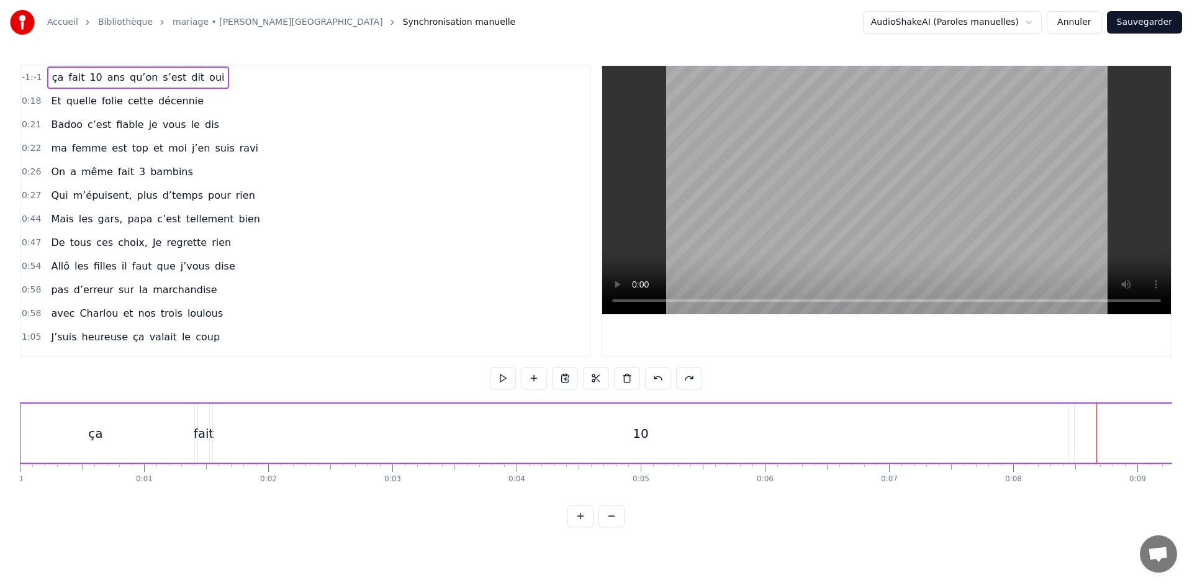
click at [665, 376] on button at bounding box center [658, 378] width 26 height 22
click at [665, 376] on button at bounding box center [674, 378] width 26 height 22
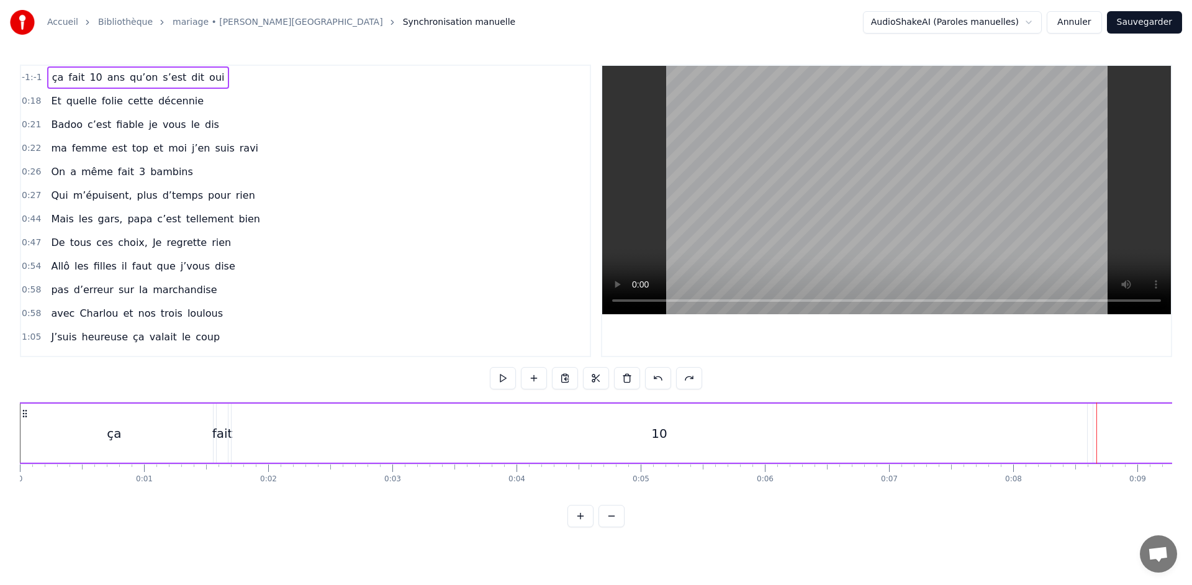
drag, startPoint x: 23, startPoint y: 438, endPoint x: 65, endPoint y: 439, distance: 42.2
click at [65, 439] on div "ça" at bounding box center [114, 433] width 197 height 59
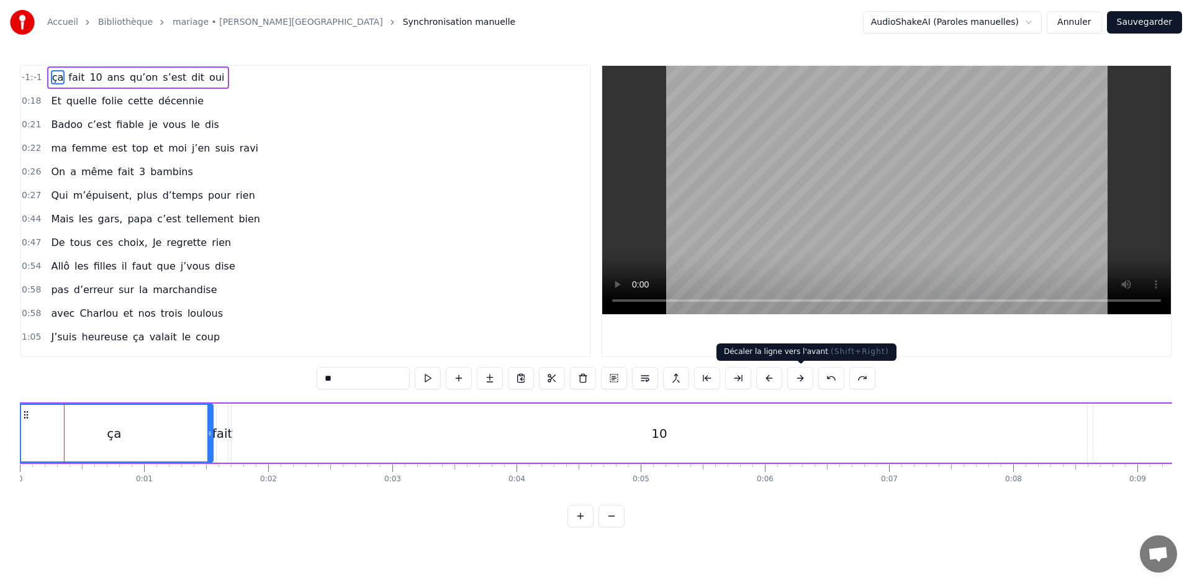
click at [792, 378] on button at bounding box center [800, 378] width 26 height 22
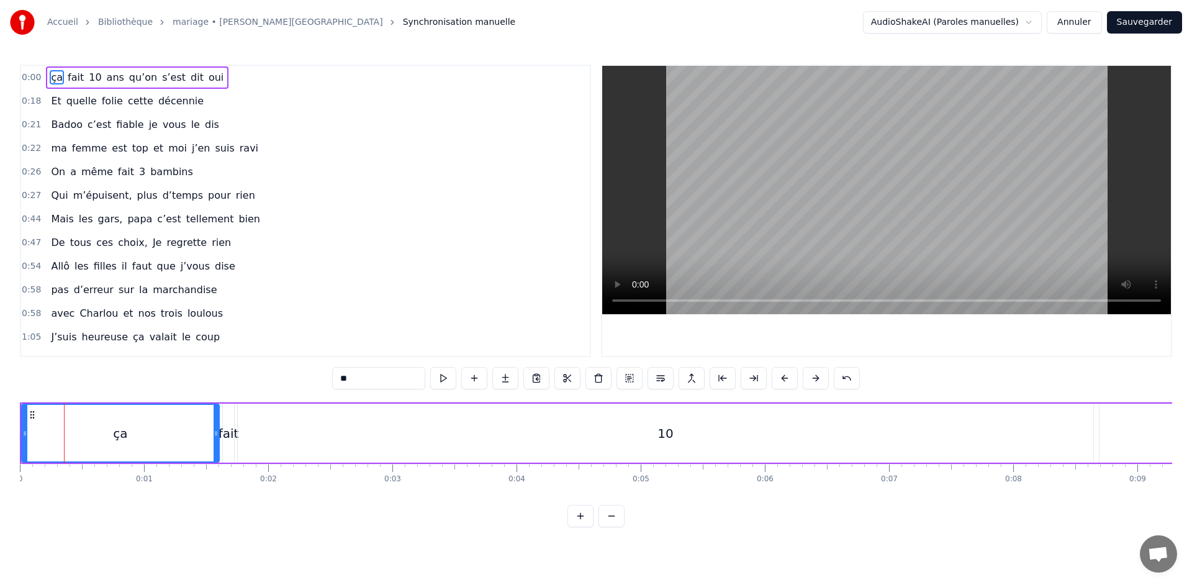
click at [792, 378] on button at bounding box center [785, 378] width 26 height 22
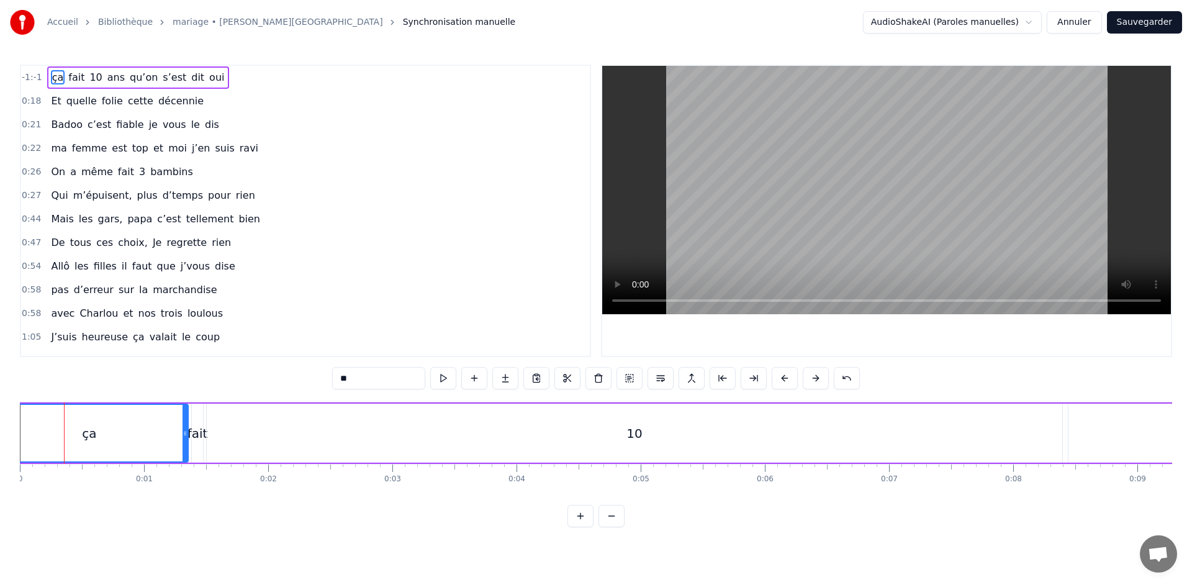
click at [792, 378] on button at bounding box center [785, 378] width 26 height 22
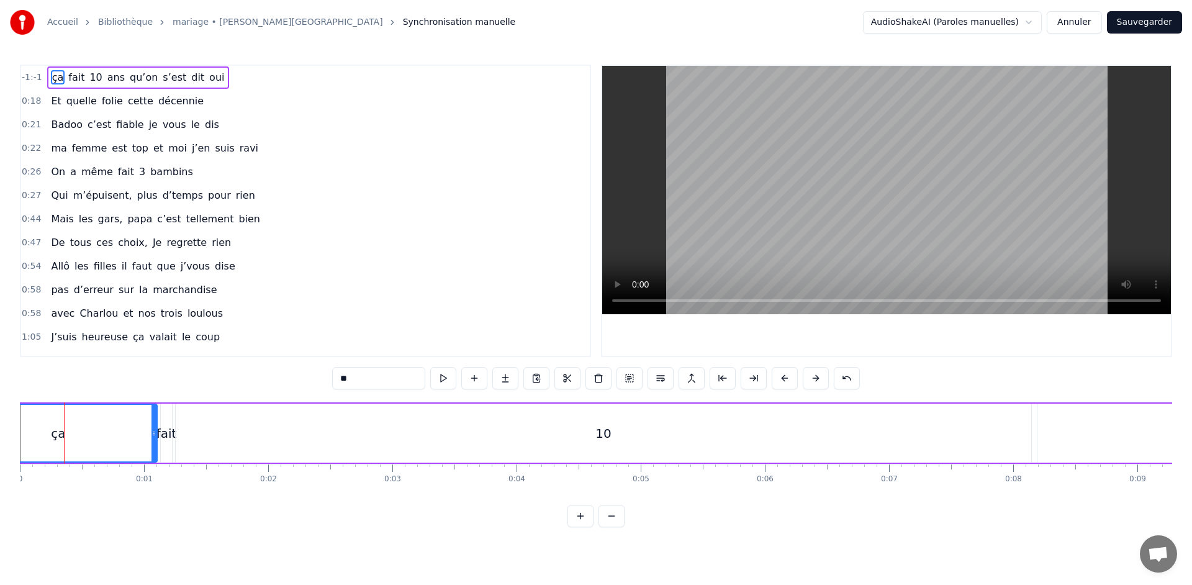
click at [792, 378] on button at bounding box center [785, 378] width 26 height 22
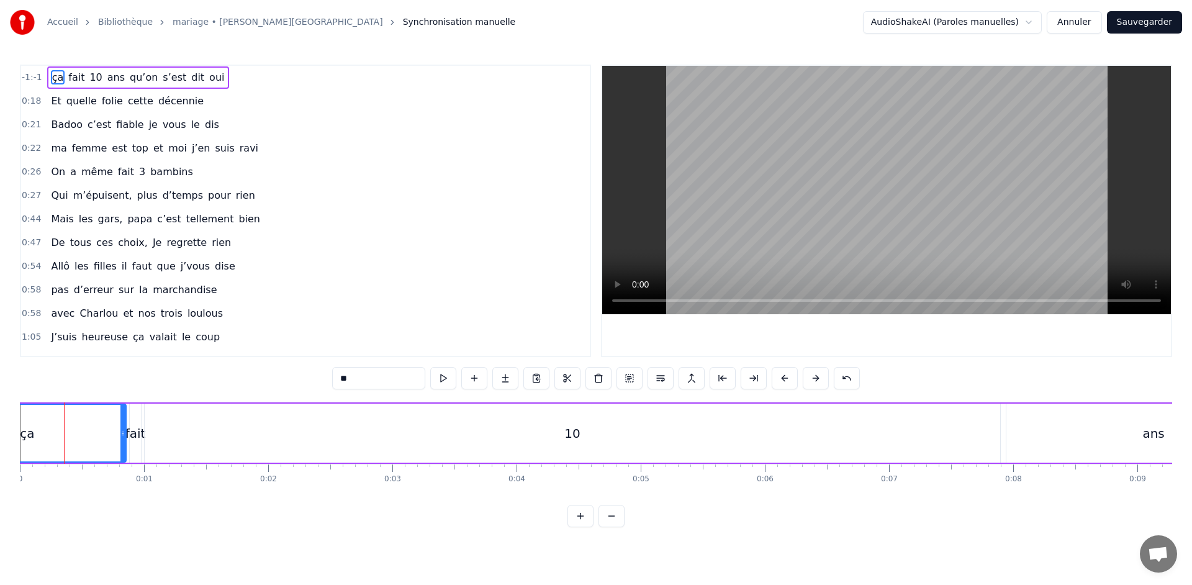
click at [792, 378] on button at bounding box center [785, 378] width 26 height 22
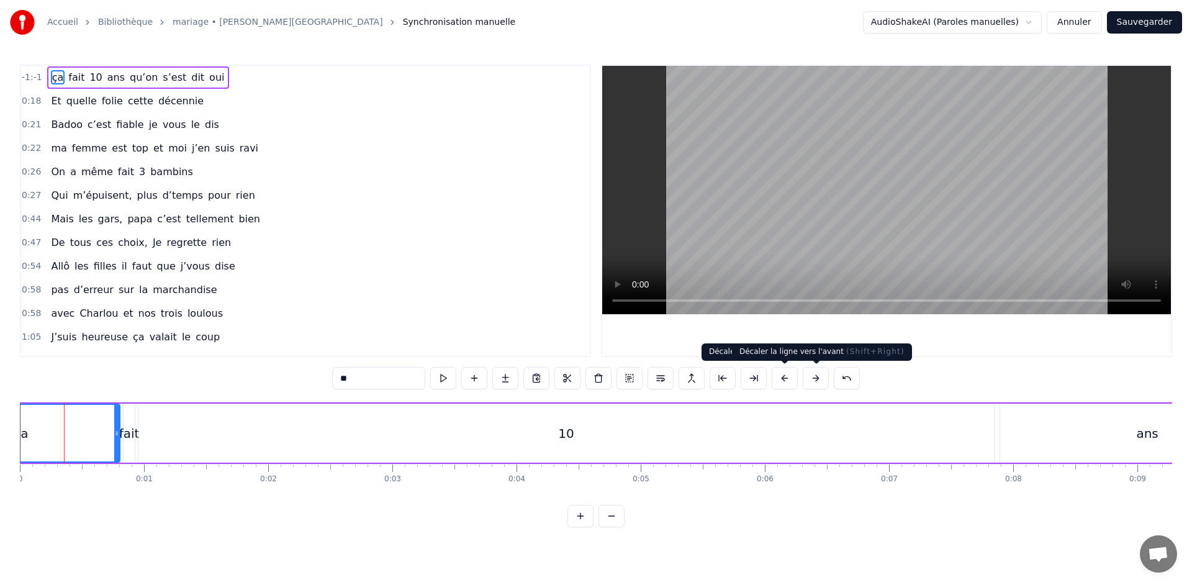
click at [816, 376] on button at bounding box center [816, 378] width 26 height 22
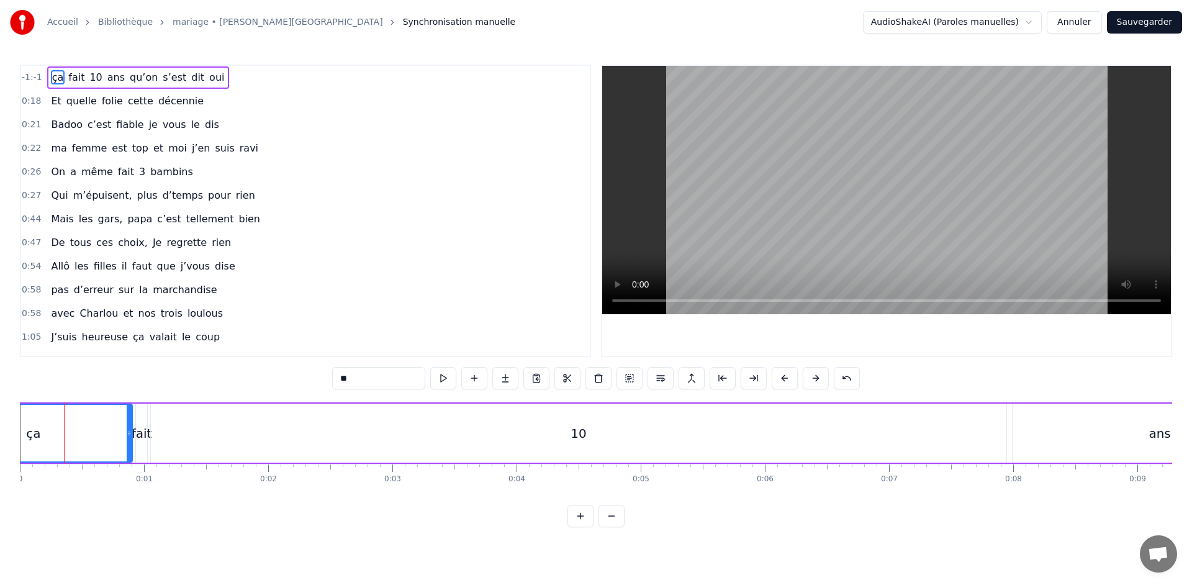
click at [816, 376] on button at bounding box center [816, 378] width 26 height 22
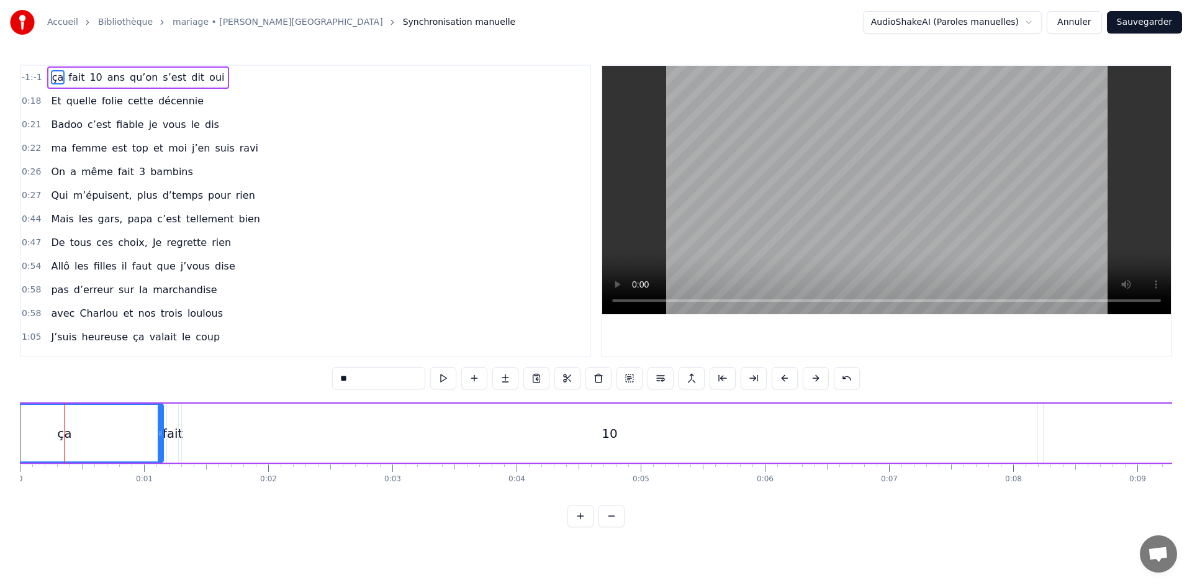
click at [816, 376] on button at bounding box center [816, 378] width 26 height 22
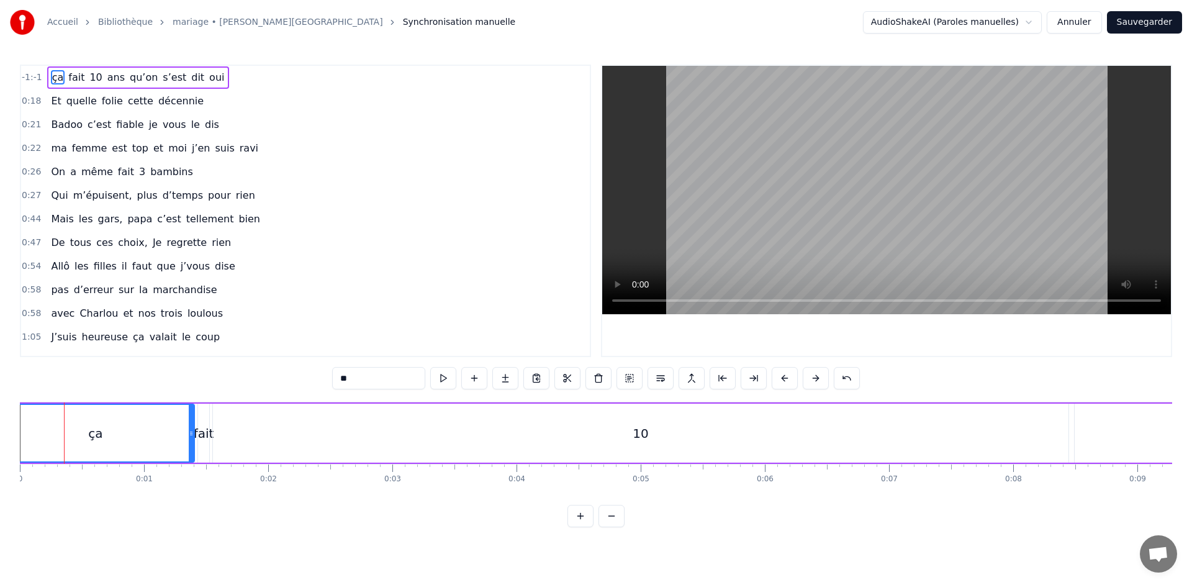
click at [816, 376] on button at bounding box center [816, 378] width 26 height 22
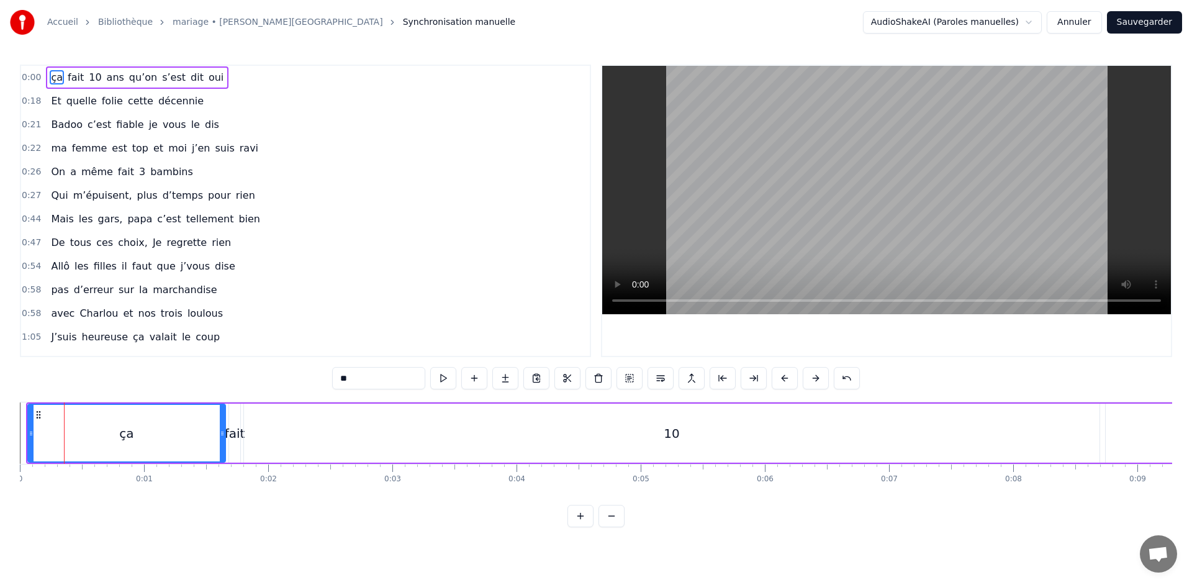
click at [816, 376] on button at bounding box center [816, 378] width 26 height 22
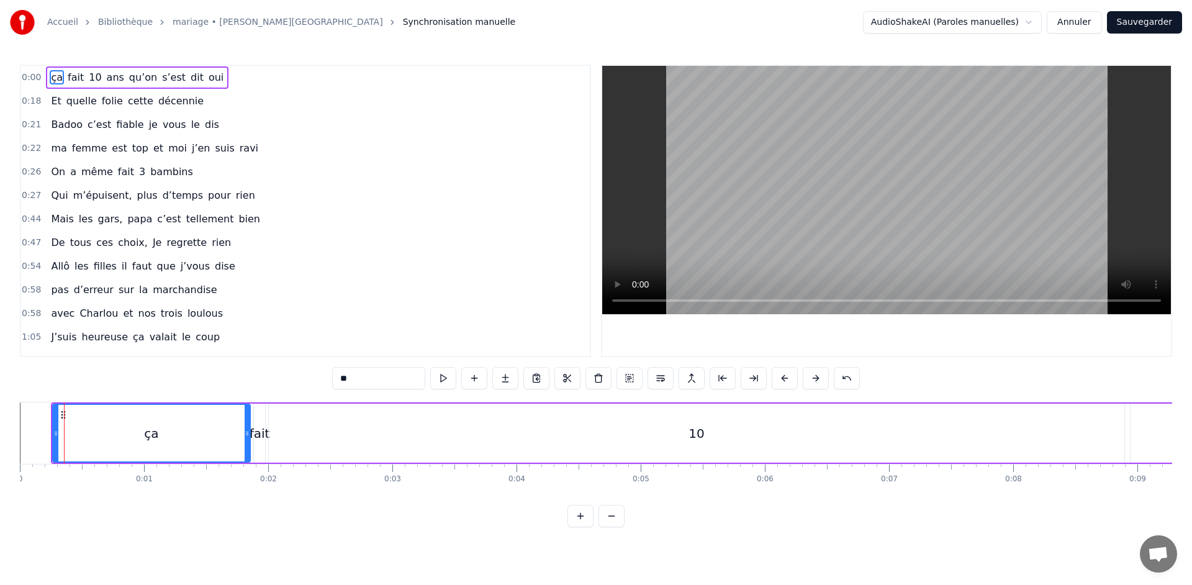
click at [816, 376] on button at bounding box center [816, 378] width 26 height 22
click at [817, 376] on button at bounding box center [816, 378] width 26 height 22
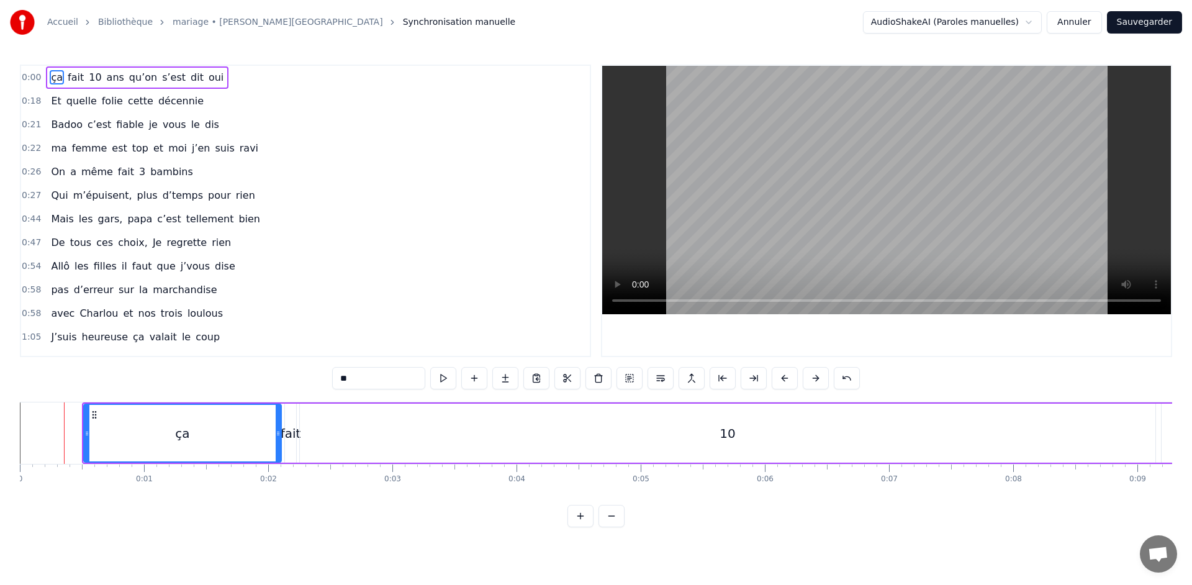
click at [817, 376] on button at bounding box center [816, 378] width 26 height 22
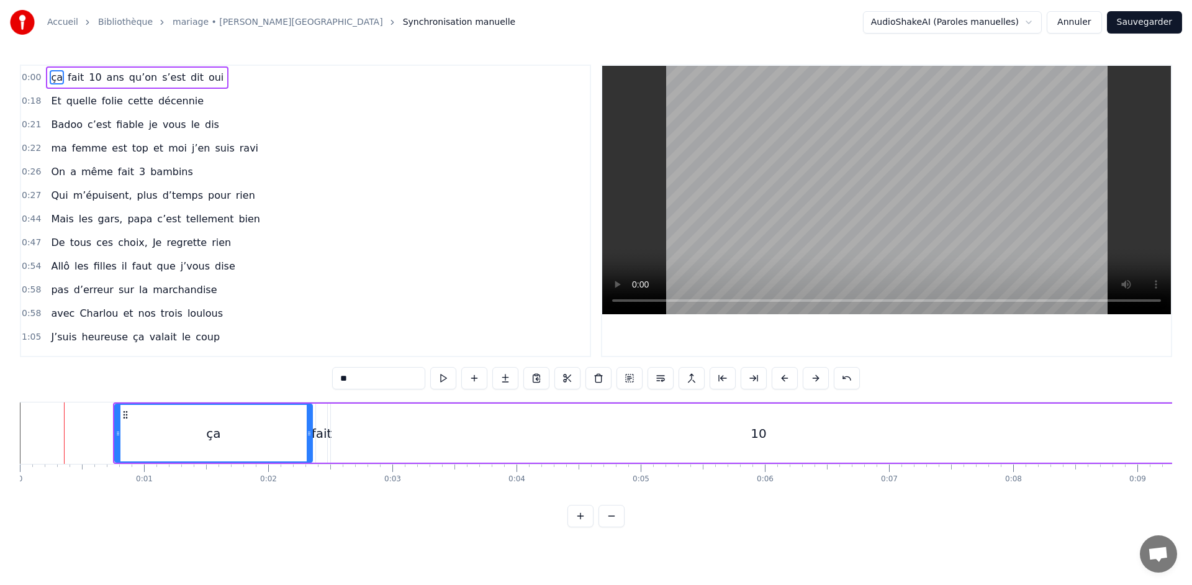
click at [817, 376] on button at bounding box center [816, 378] width 26 height 22
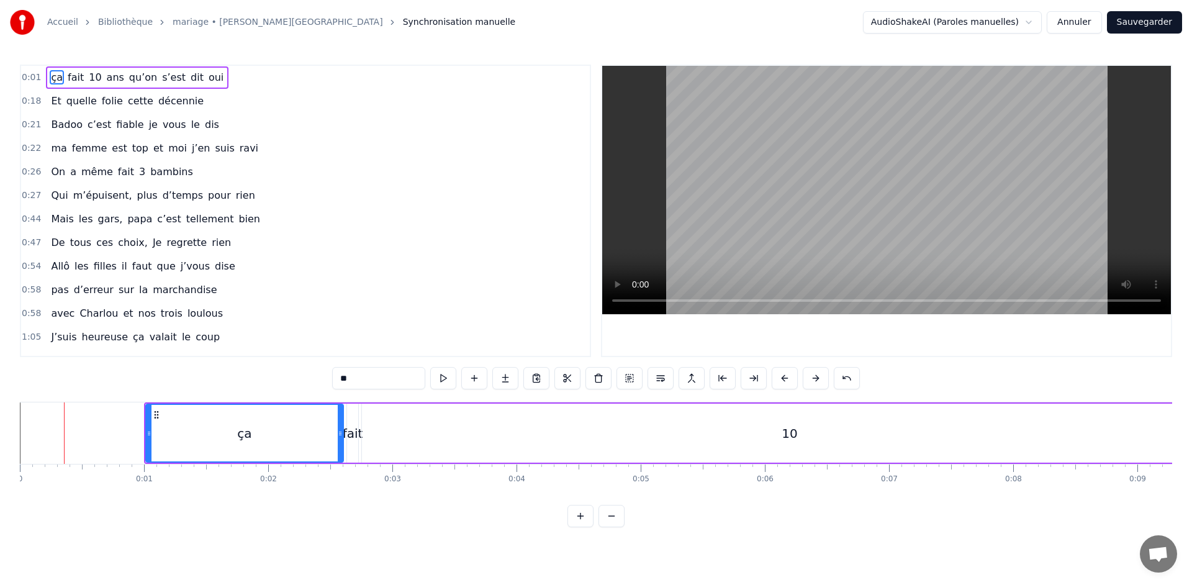
click at [817, 376] on button at bounding box center [816, 378] width 26 height 22
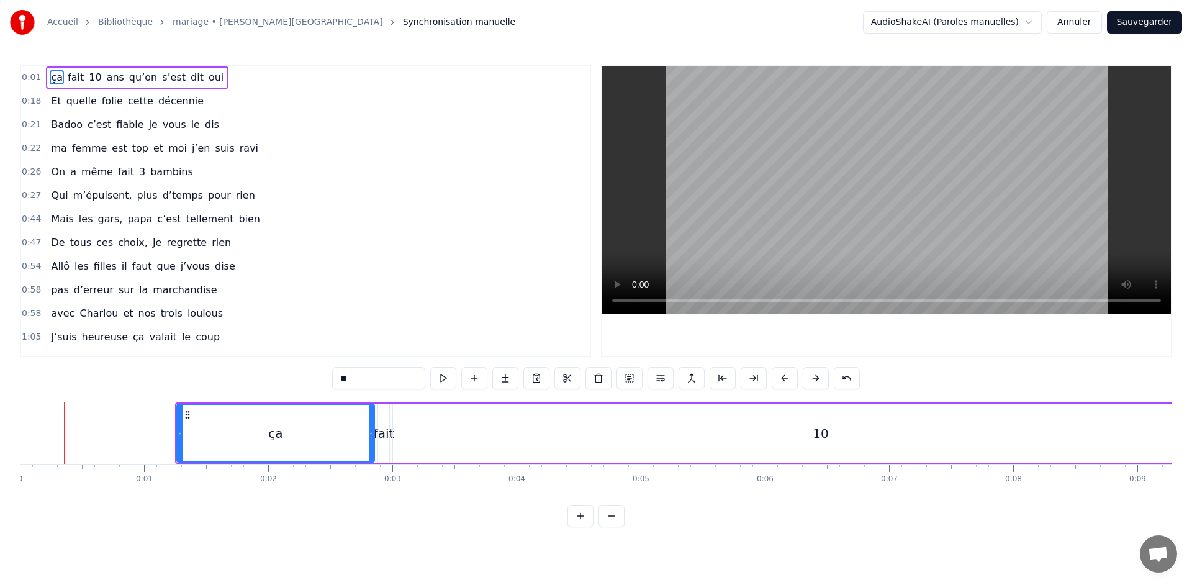
click at [817, 376] on button at bounding box center [816, 378] width 26 height 22
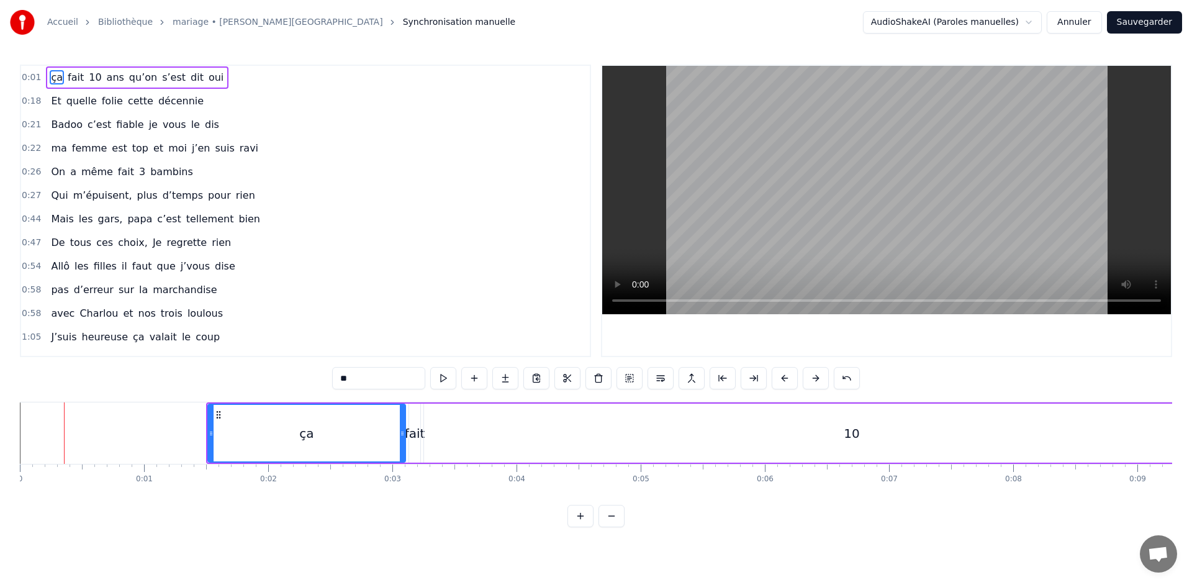
click at [817, 376] on button at bounding box center [816, 378] width 26 height 22
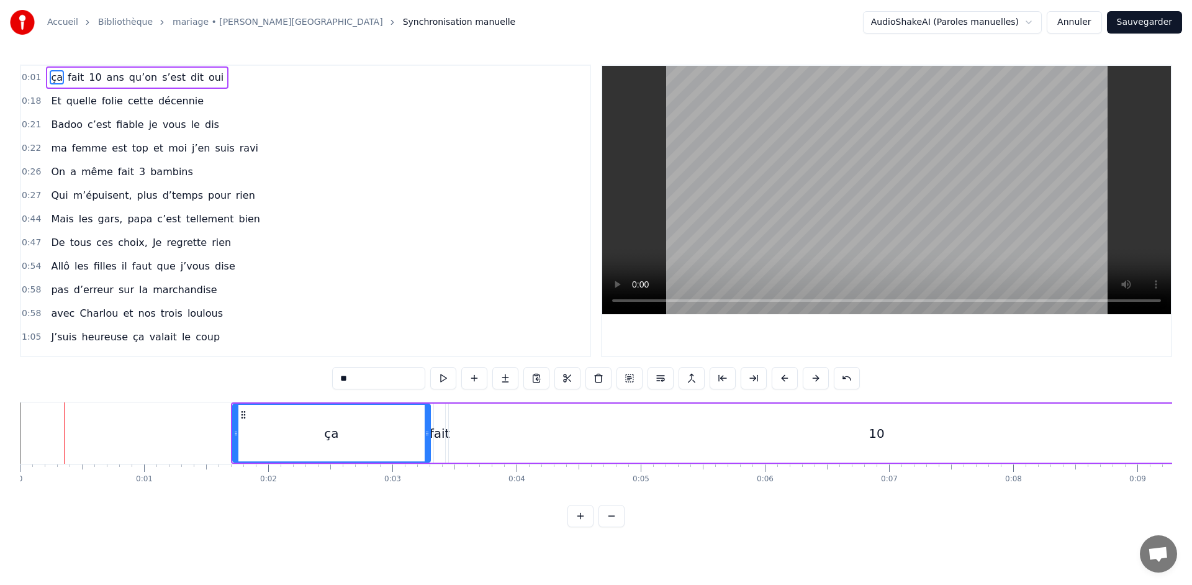
click at [817, 376] on button at bounding box center [816, 378] width 26 height 22
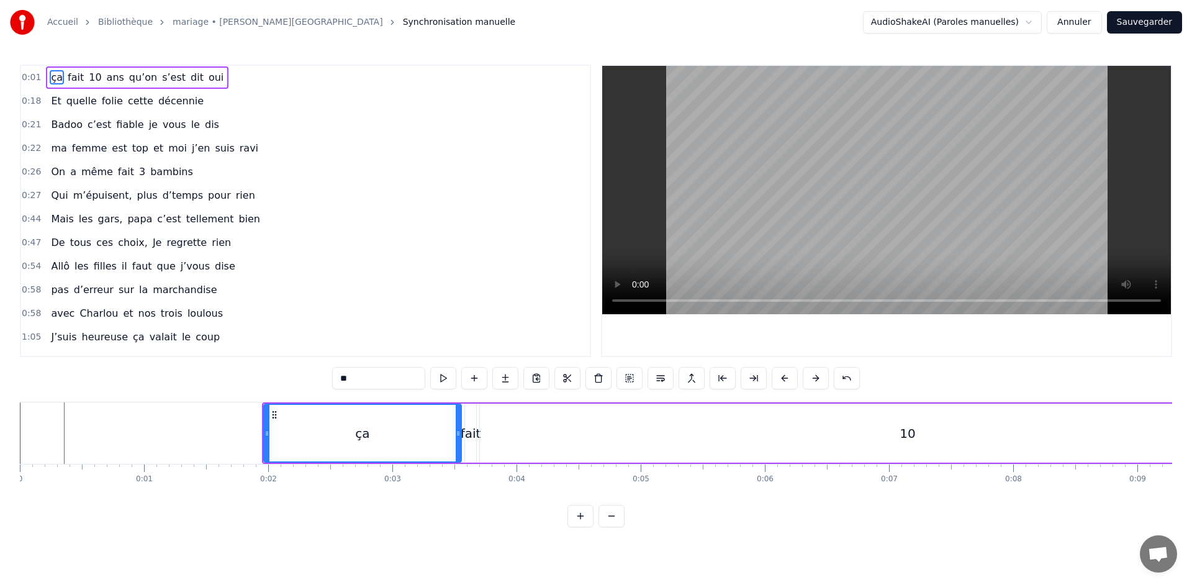
click at [817, 376] on button at bounding box center [816, 378] width 26 height 22
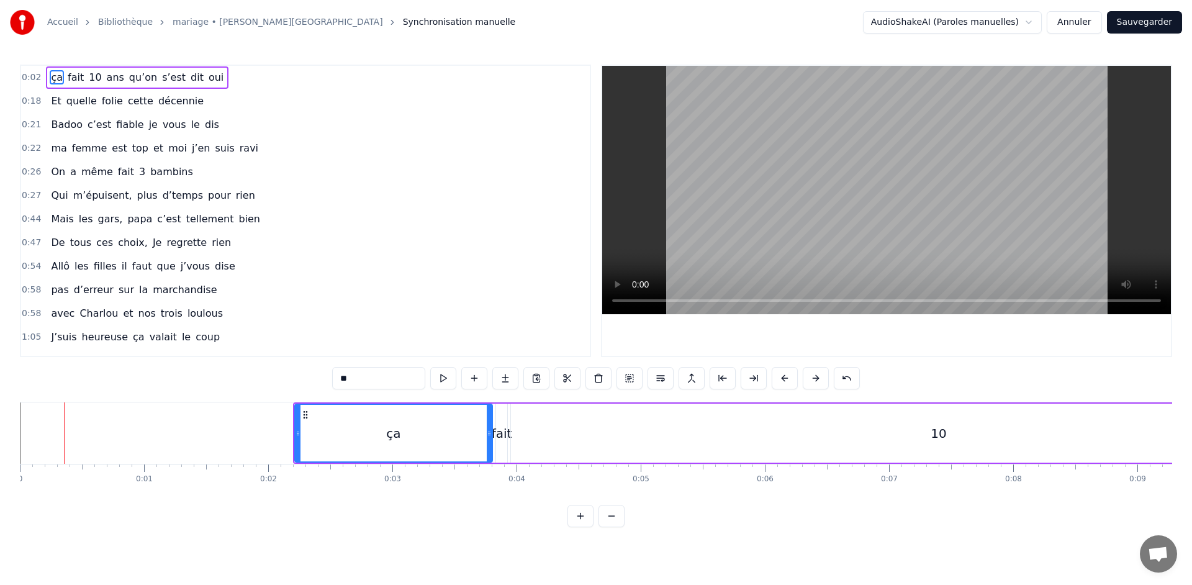
click at [817, 376] on button at bounding box center [816, 378] width 26 height 22
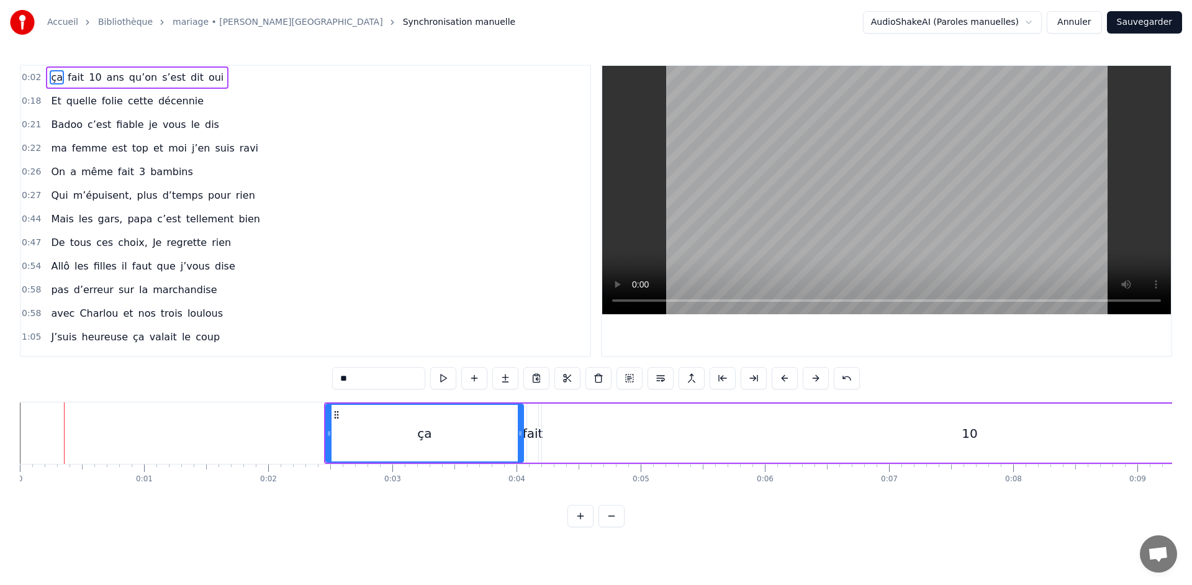
click at [817, 376] on button at bounding box center [816, 378] width 26 height 22
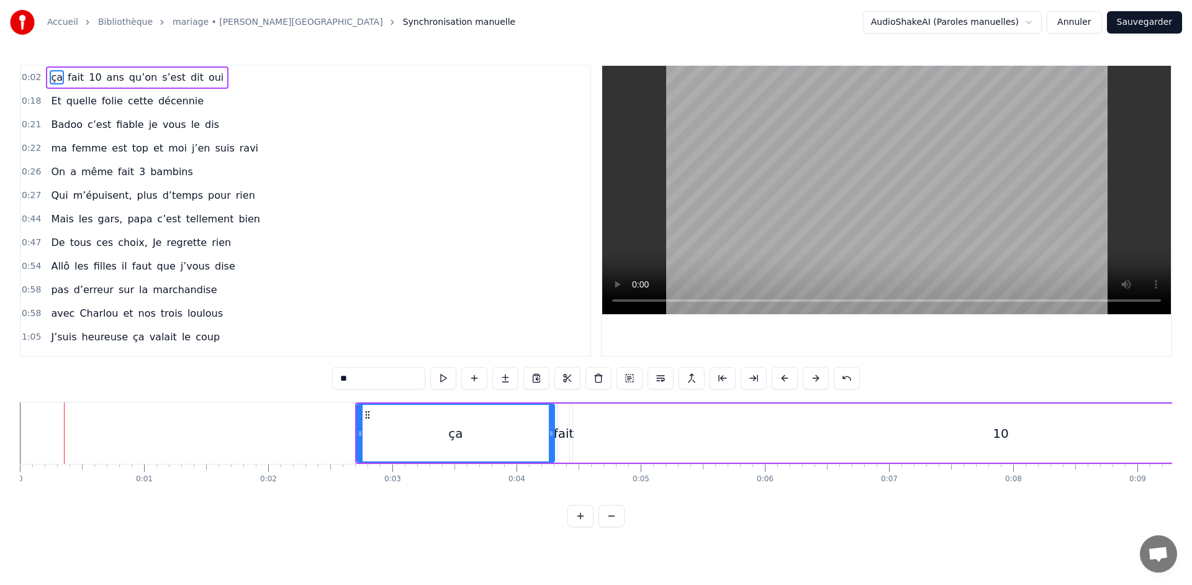
click at [817, 376] on button at bounding box center [816, 378] width 26 height 22
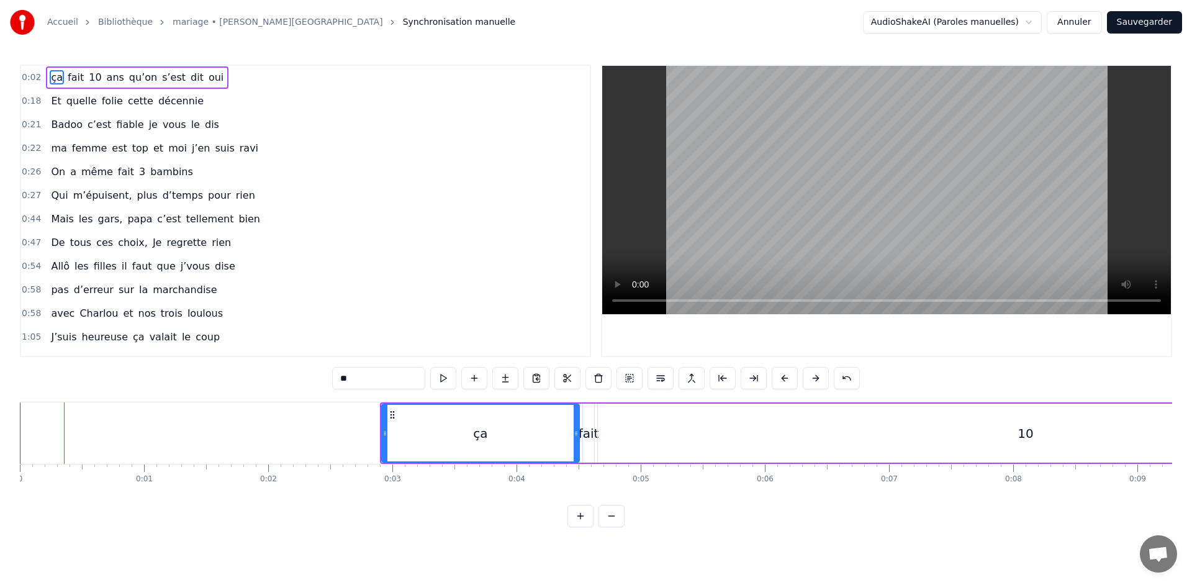
click at [817, 376] on button at bounding box center [816, 378] width 26 height 22
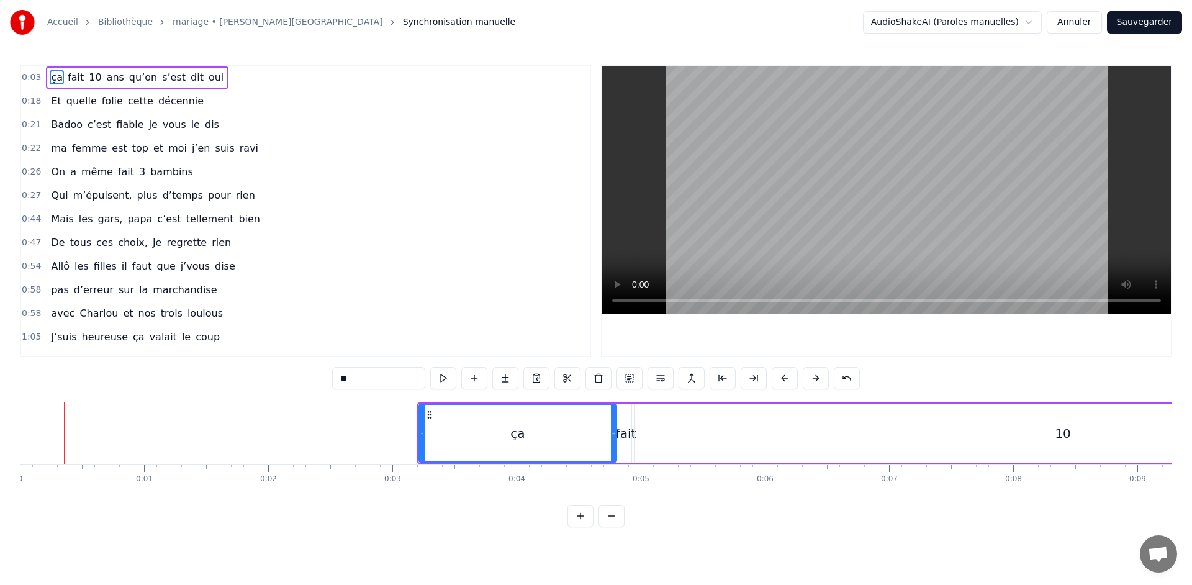
click at [817, 376] on button at bounding box center [816, 378] width 26 height 22
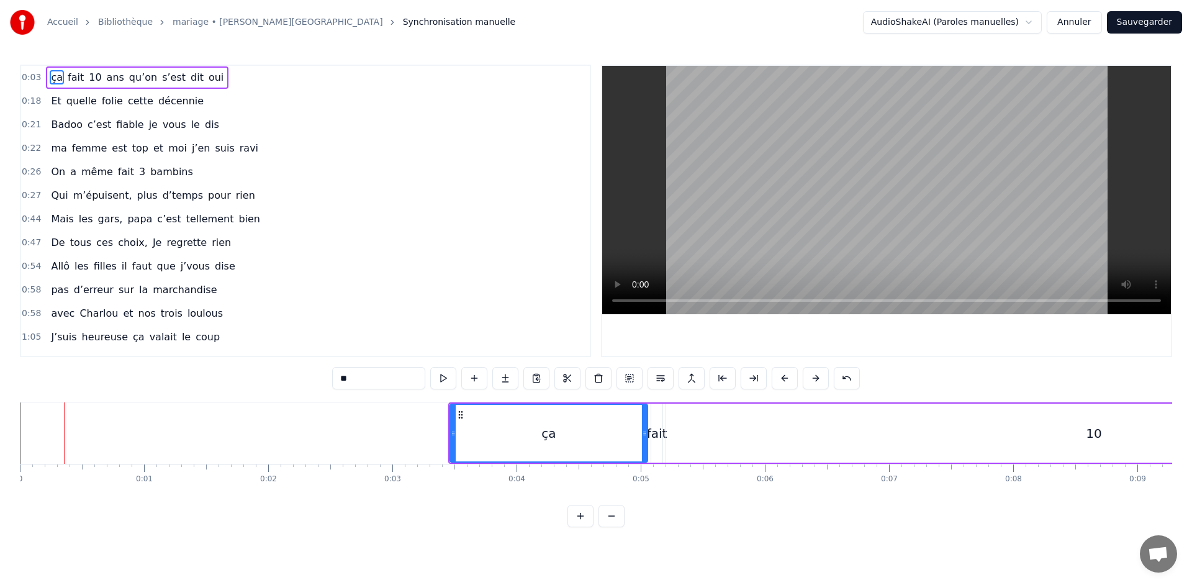
click at [817, 376] on button at bounding box center [816, 378] width 26 height 22
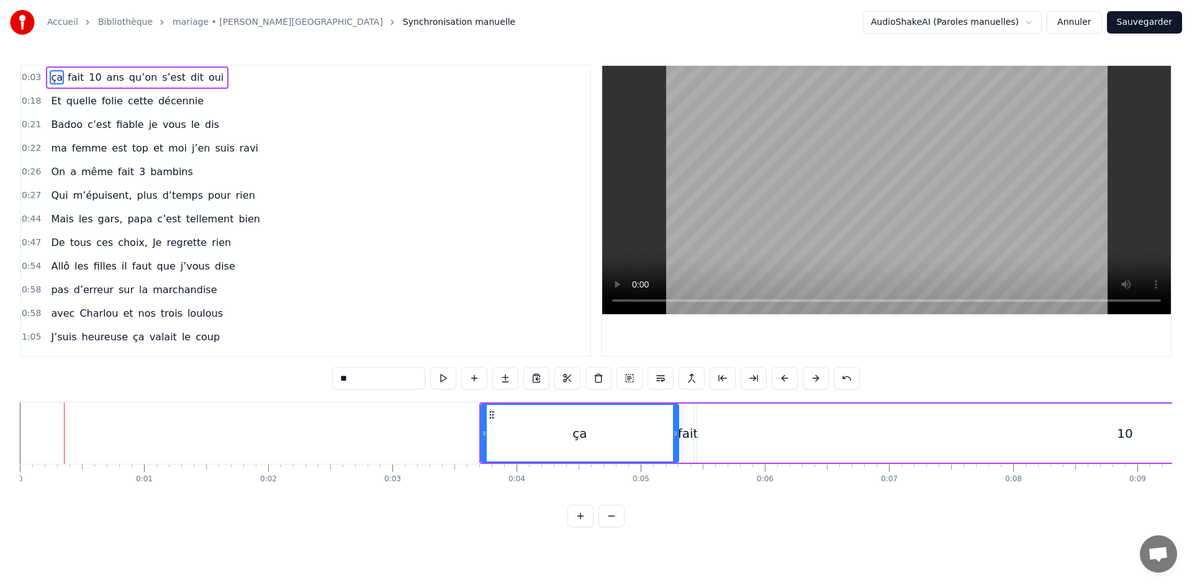
click at [817, 376] on button at bounding box center [816, 378] width 26 height 22
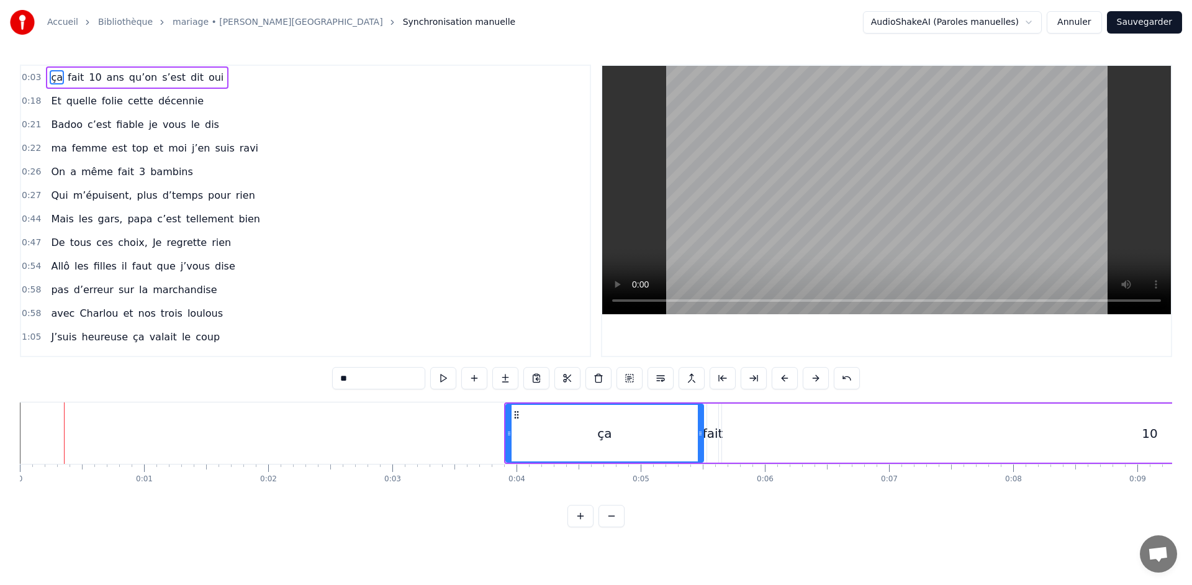
click at [817, 376] on button at bounding box center [816, 378] width 26 height 22
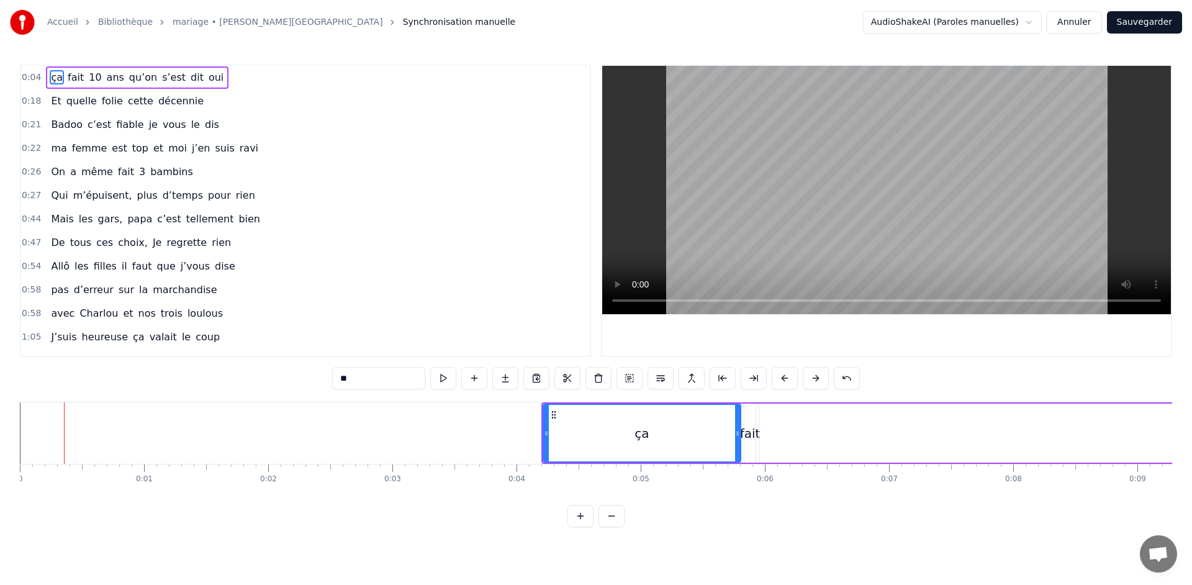
click at [817, 376] on button at bounding box center [816, 378] width 26 height 22
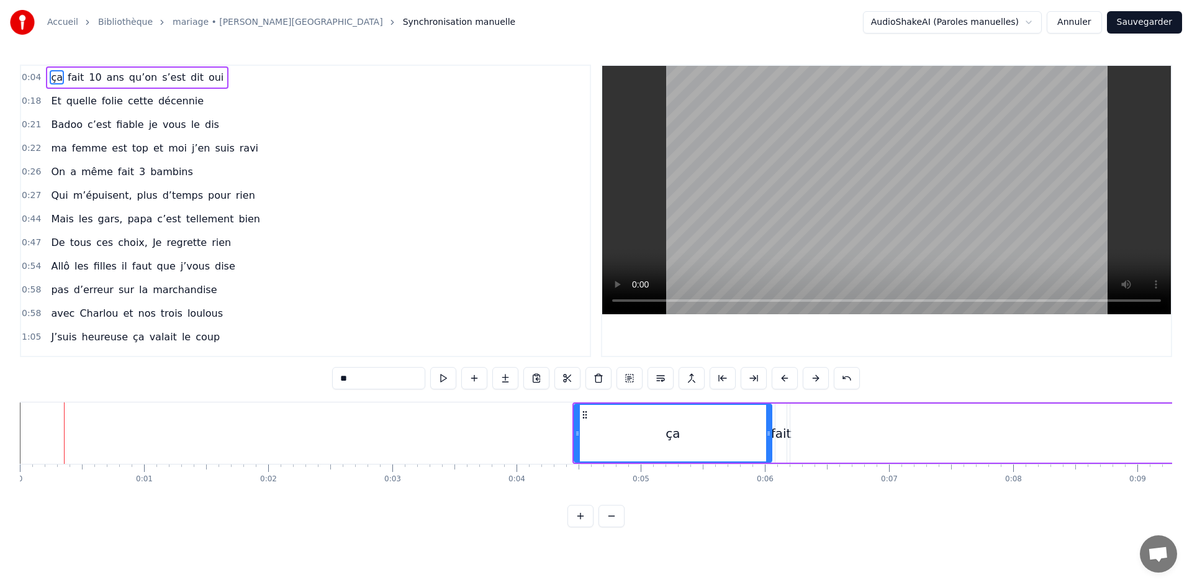
click at [817, 376] on button at bounding box center [816, 378] width 26 height 22
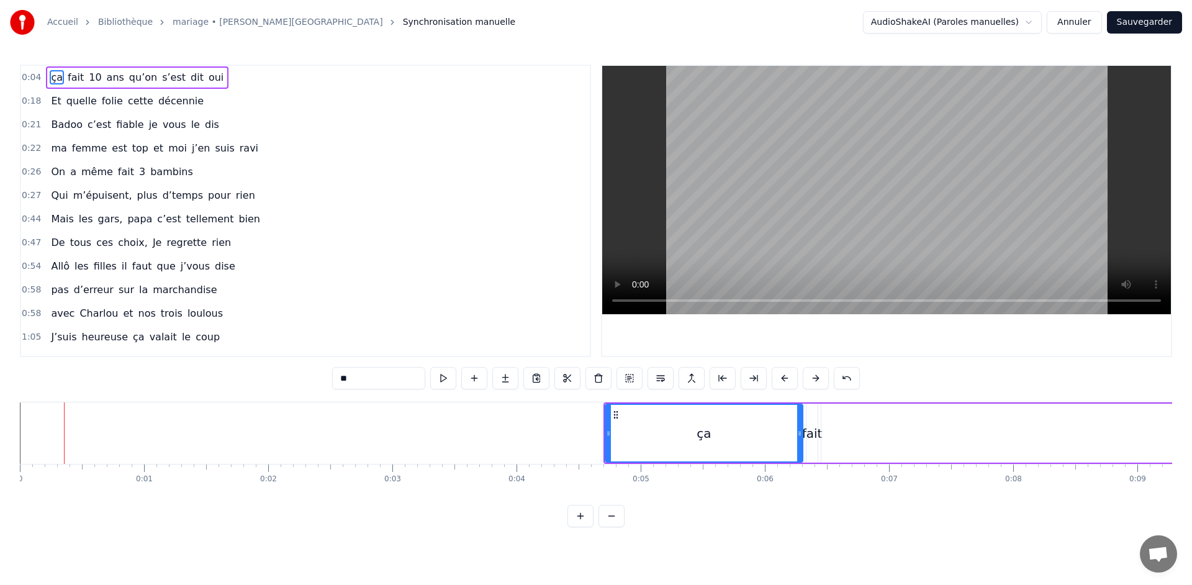
click at [817, 376] on button at bounding box center [816, 378] width 26 height 22
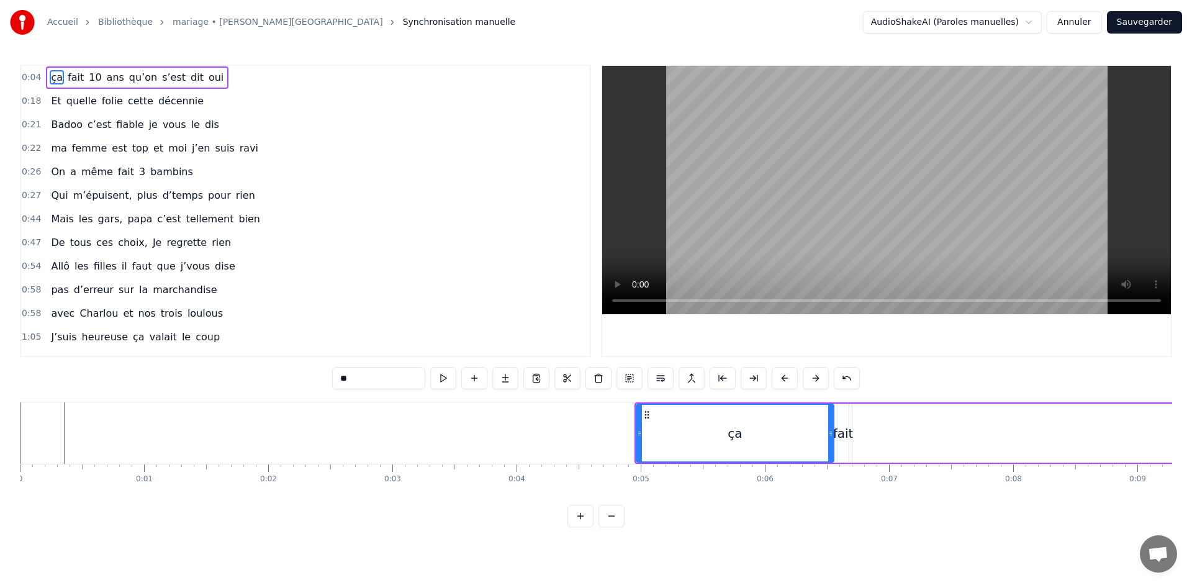
click at [817, 376] on button at bounding box center [816, 378] width 26 height 22
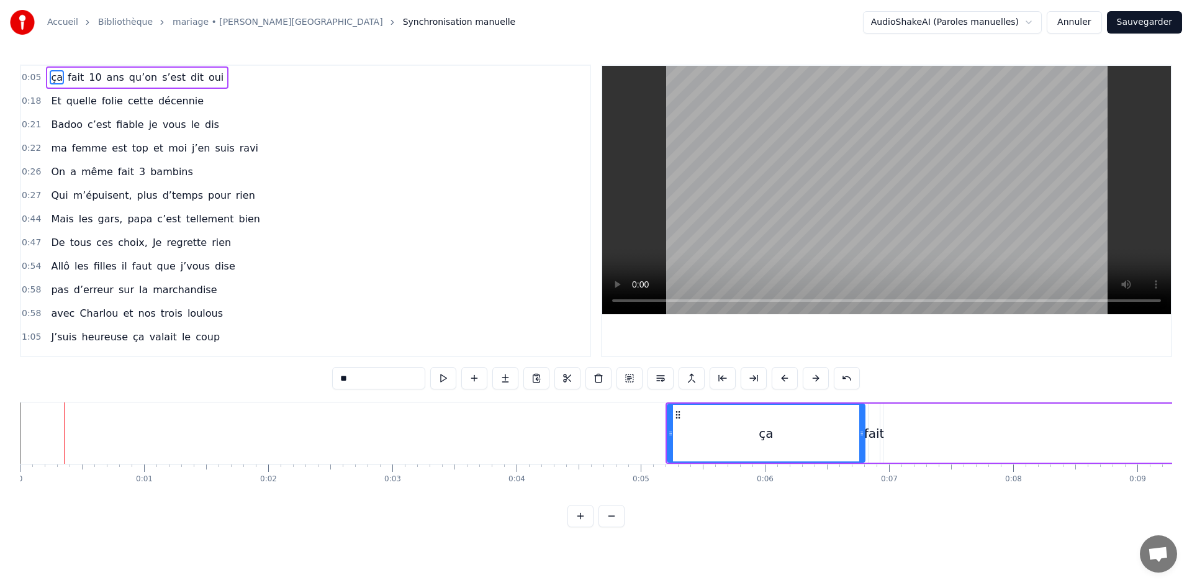
click at [817, 376] on button at bounding box center [816, 378] width 26 height 22
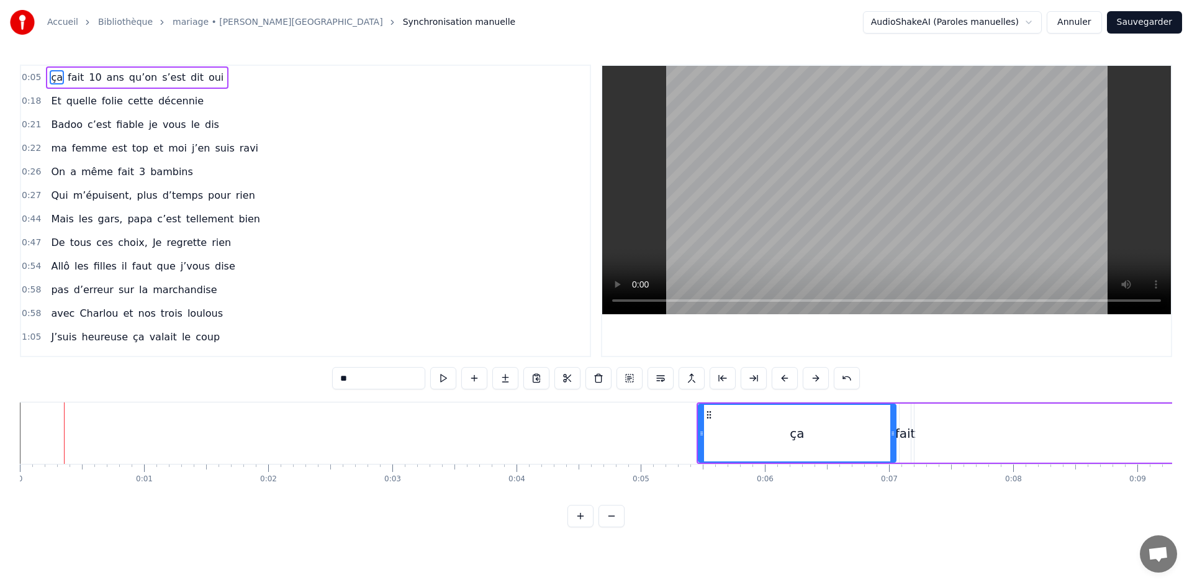
click at [817, 376] on button at bounding box center [816, 378] width 26 height 22
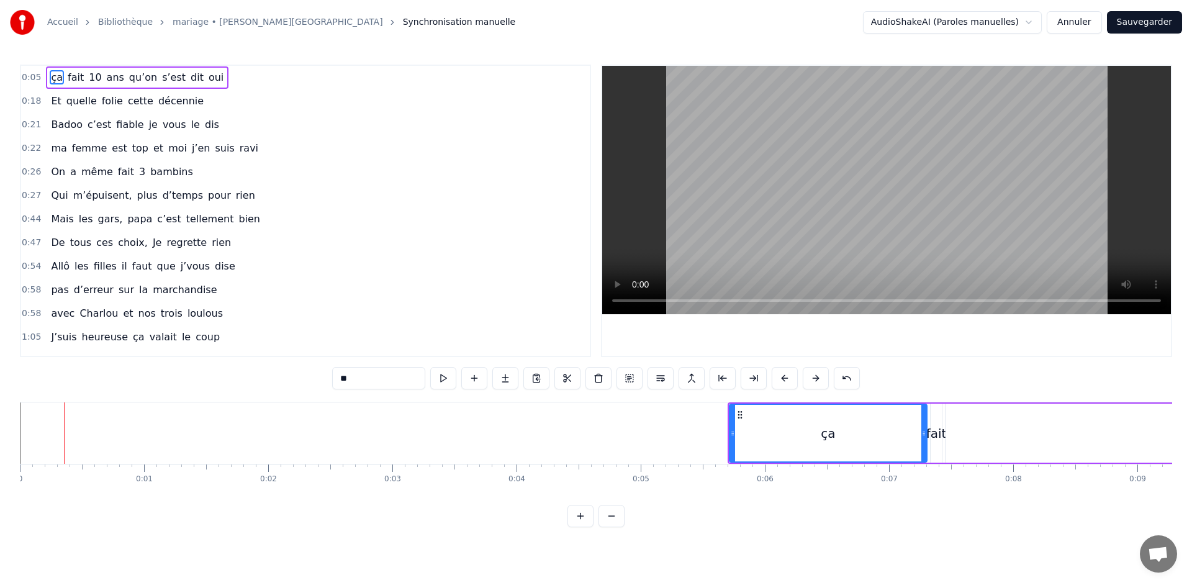
click at [817, 376] on button at bounding box center [816, 378] width 26 height 22
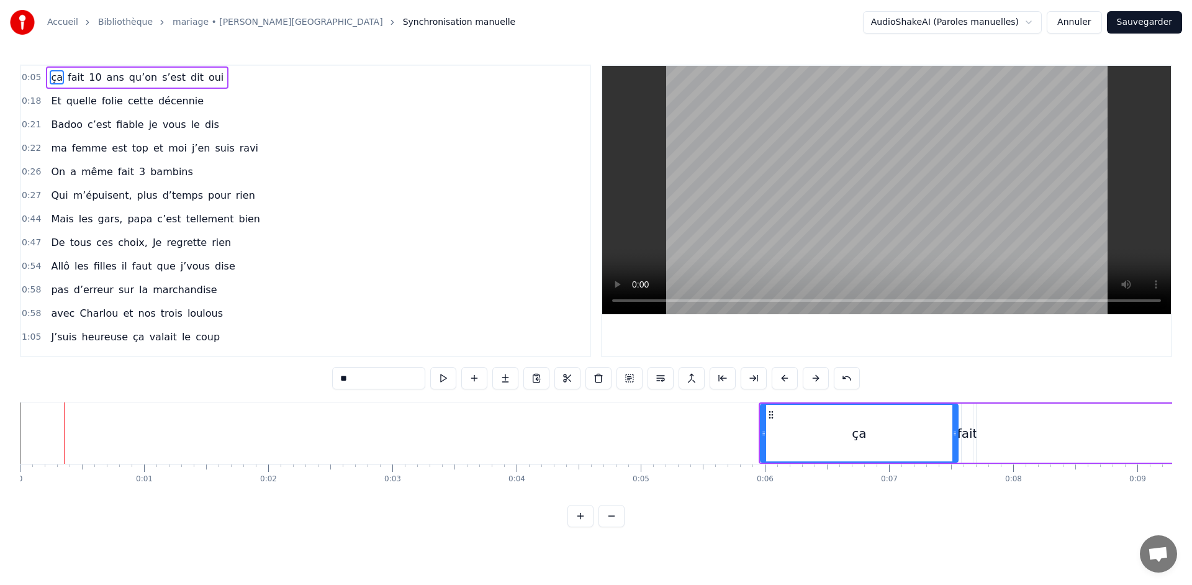
click at [817, 376] on button at bounding box center [816, 378] width 26 height 22
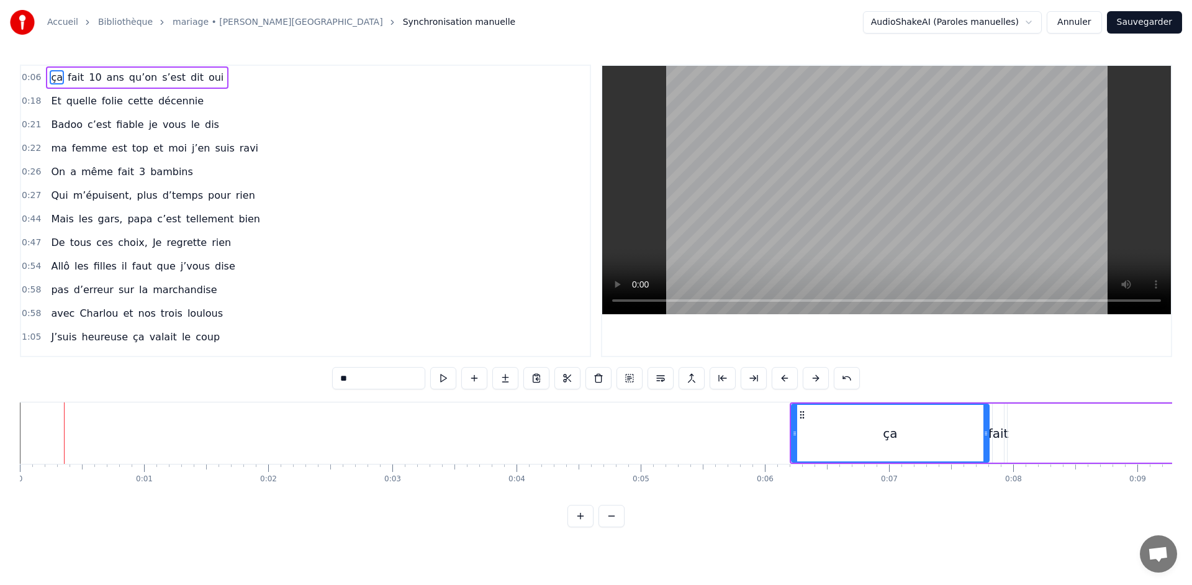
click at [817, 376] on button at bounding box center [816, 378] width 26 height 22
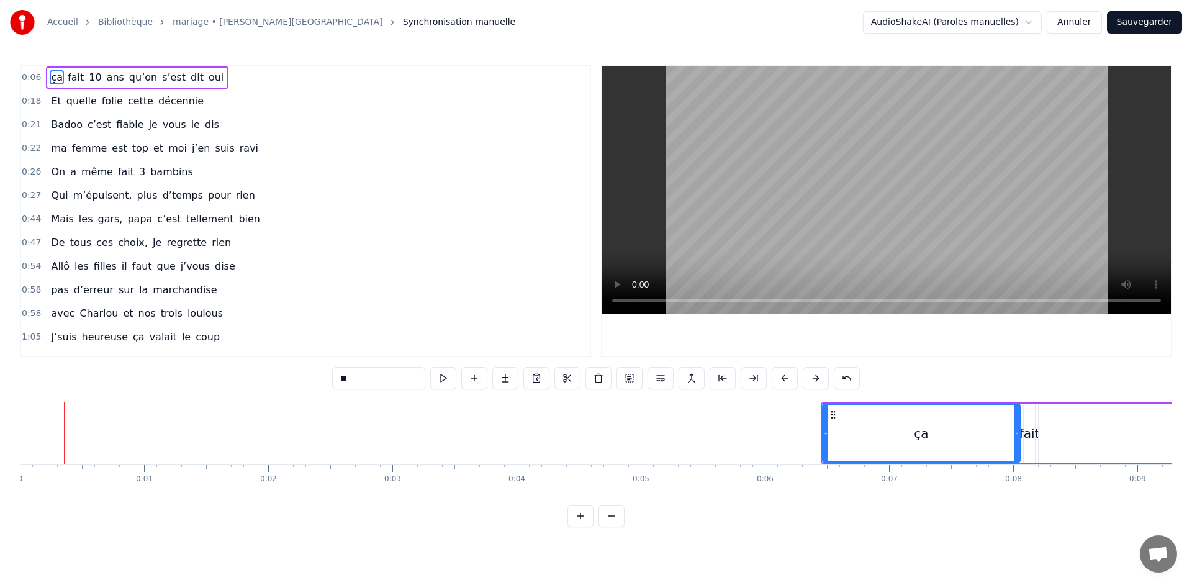
click at [817, 376] on button at bounding box center [816, 378] width 26 height 22
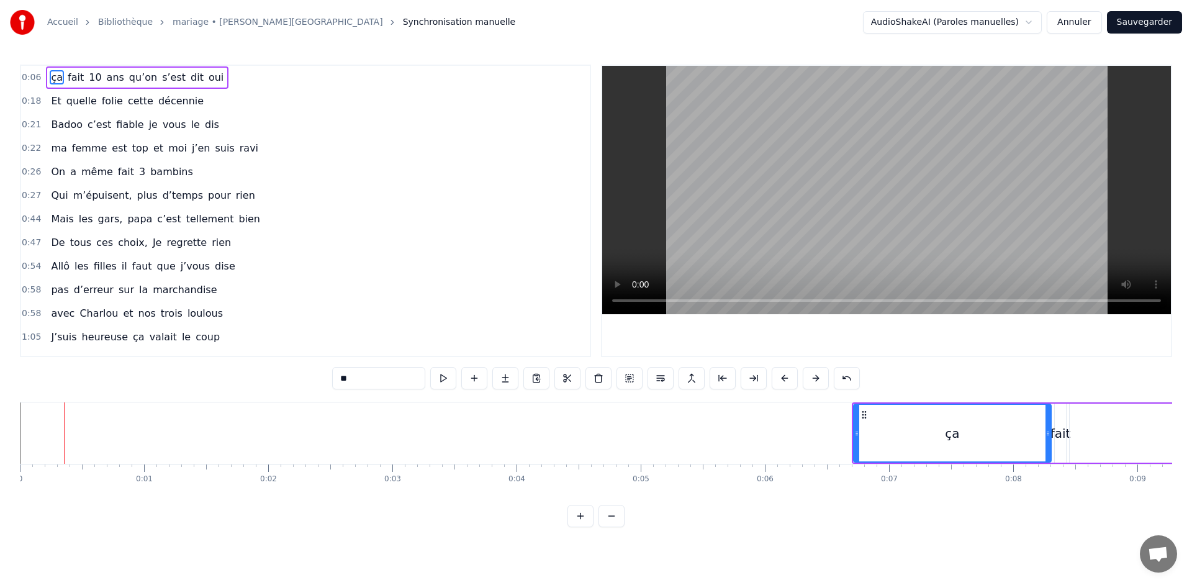
click at [817, 376] on button at bounding box center [816, 378] width 26 height 22
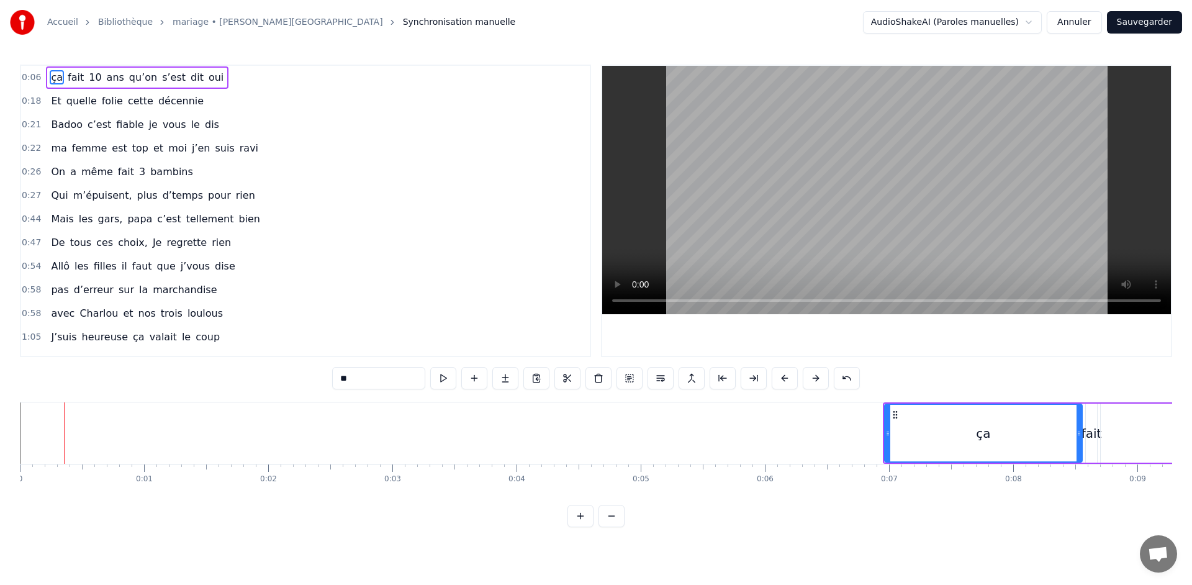
click at [817, 376] on button at bounding box center [816, 378] width 26 height 22
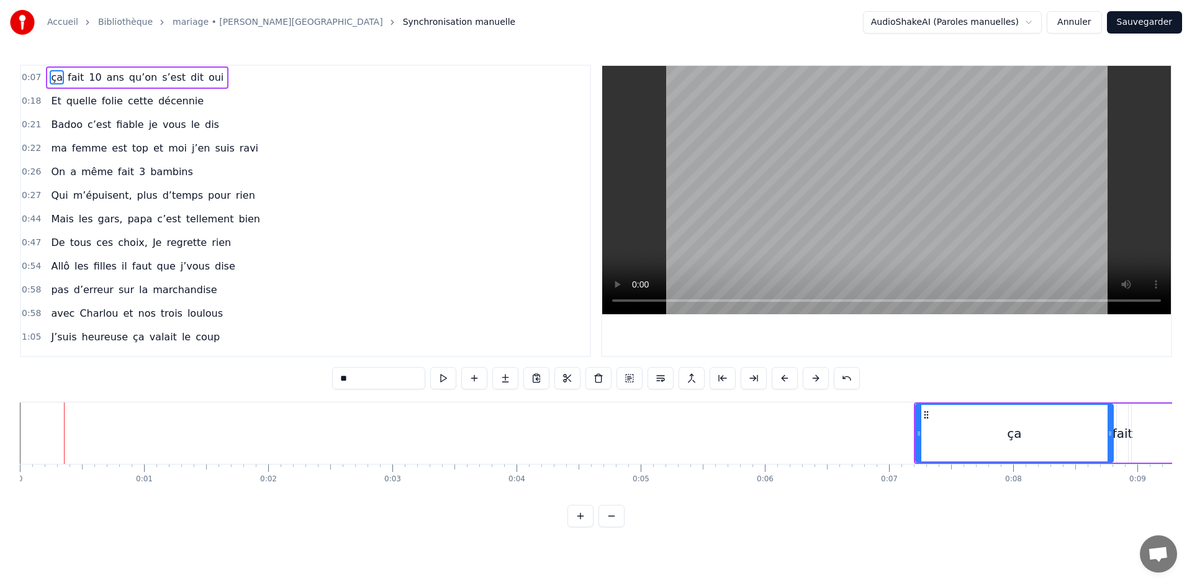
click at [817, 376] on button at bounding box center [816, 378] width 26 height 22
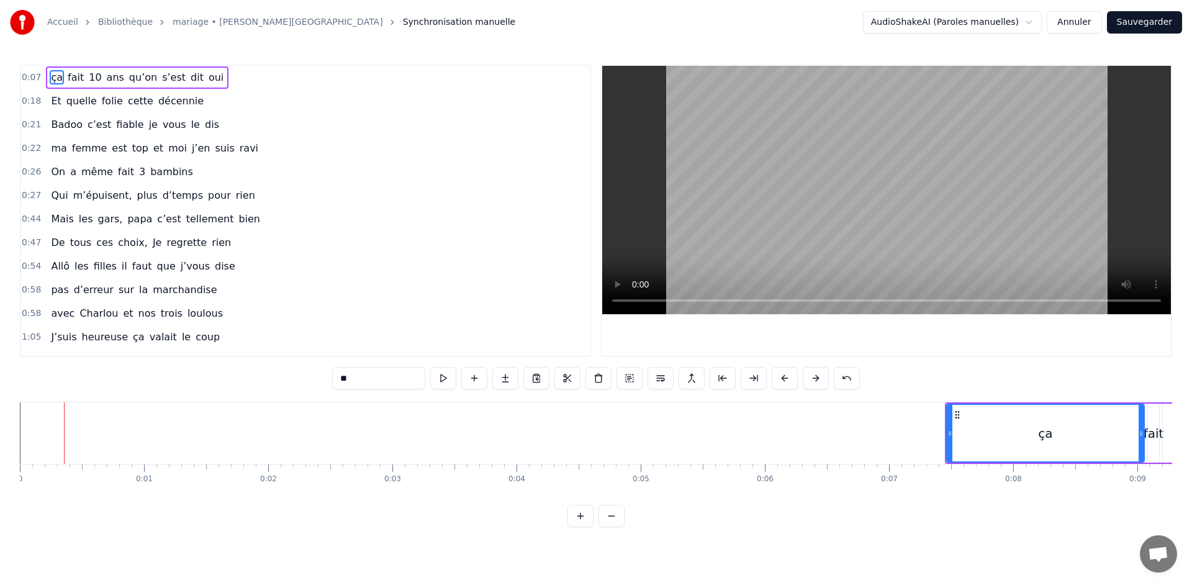
click at [817, 376] on button at bounding box center [816, 378] width 26 height 22
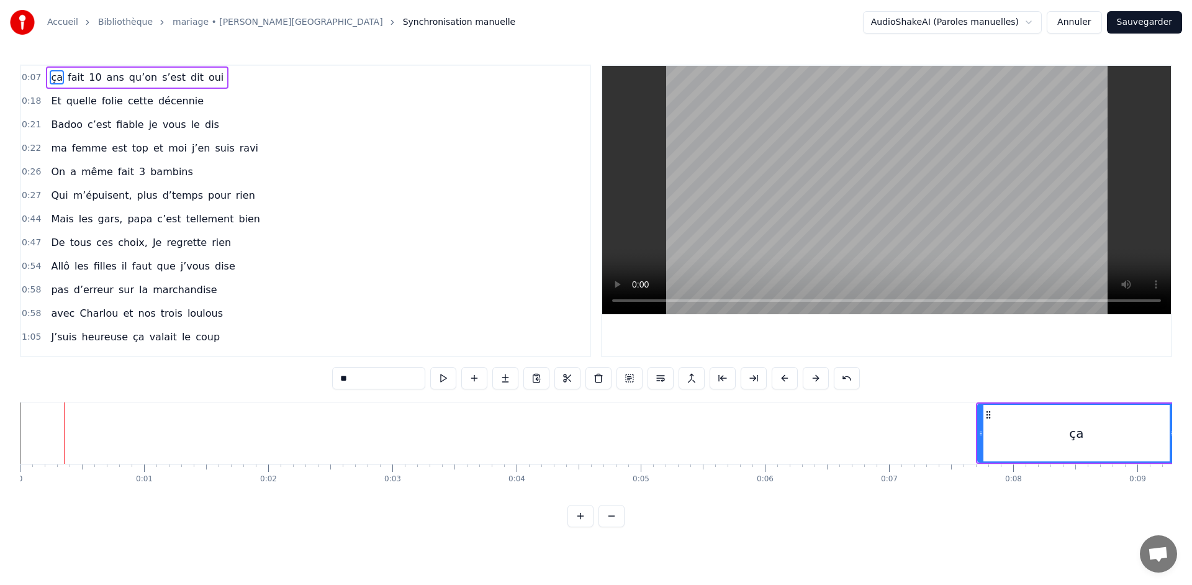
click at [817, 376] on button at bounding box center [816, 378] width 26 height 22
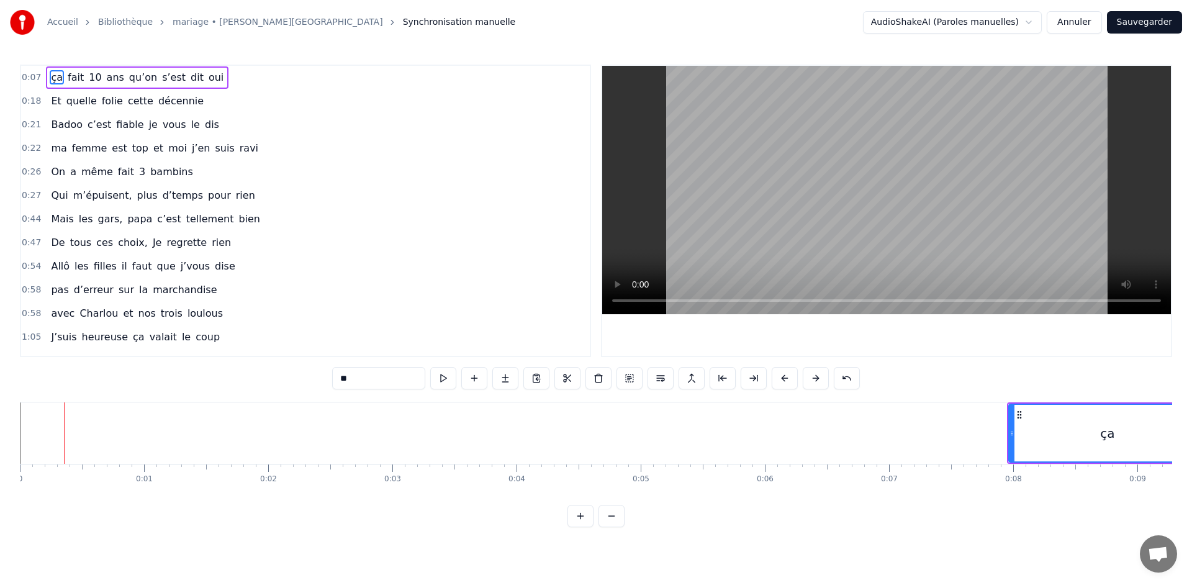
click at [817, 376] on button at bounding box center [816, 378] width 26 height 22
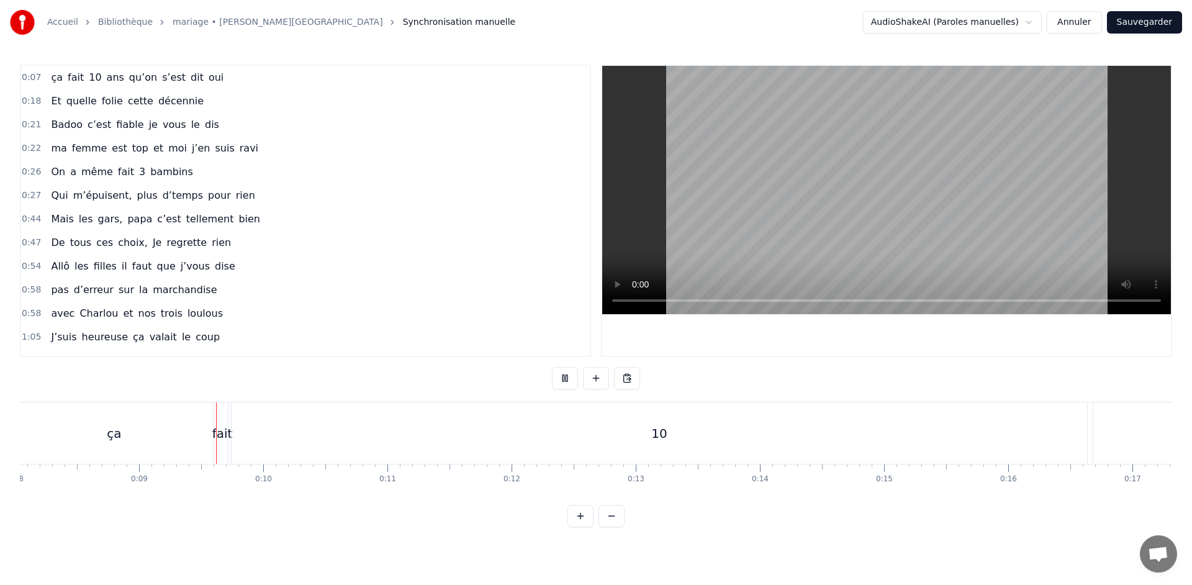
scroll to position [0, 1057]
click at [1170, 26] on button "Sauvegarder" at bounding box center [1144, 22] width 75 height 22
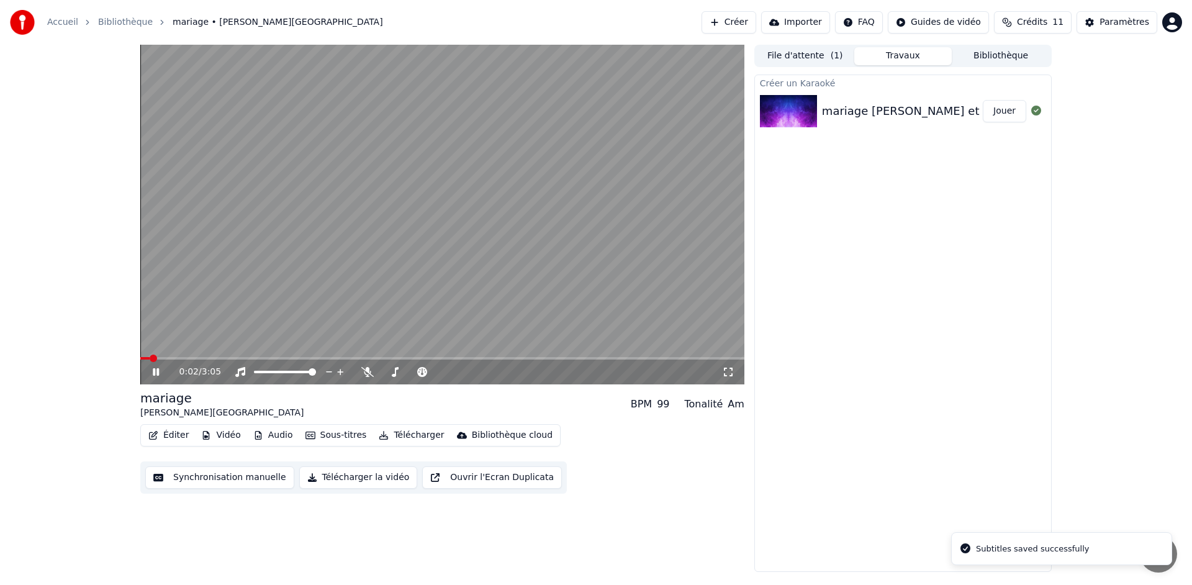
click at [460, 286] on video at bounding box center [442, 215] width 604 height 340
click at [333, 479] on button "Télécharger la vidéo" at bounding box center [358, 477] width 119 height 22
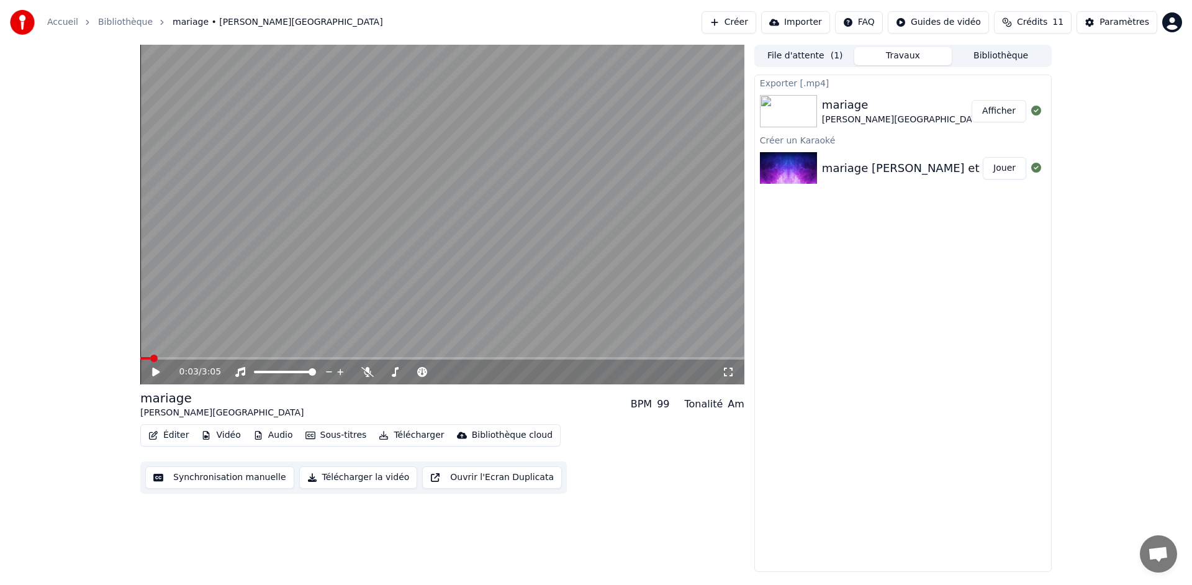
click at [988, 111] on button "Afficher" at bounding box center [999, 111] width 55 height 22
